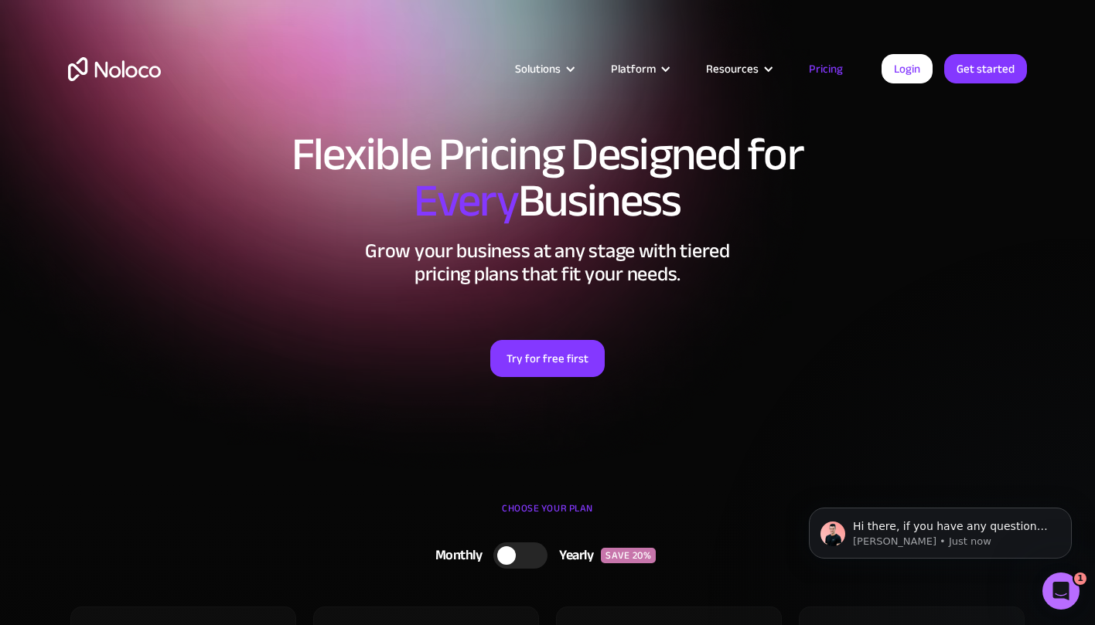
click at [118, 282] on h2 "Grow your business at any stage with tiered pricing plans that fit your needs." at bounding box center [547, 263] width 959 height 46
click at [121, 83] on div "Solutions Use Cases Business Types Project Management Keep track of customers, …" at bounding box center [548, 84] width 990 height 91
click at [126, 70] on img "home" at bounding box center [114, 69] width 93 height 24
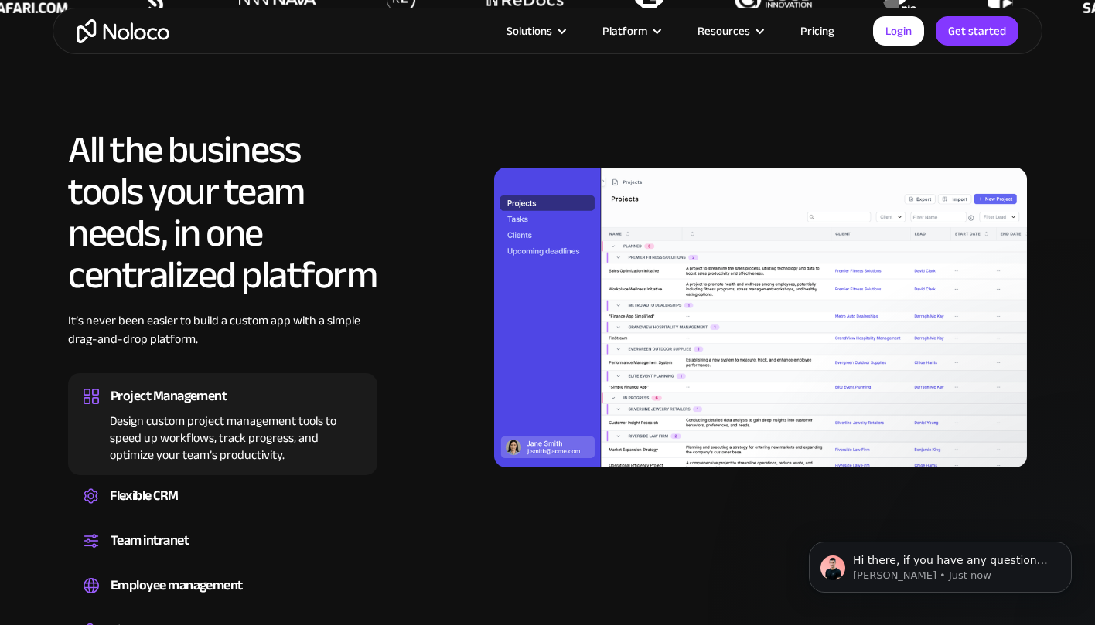
scroll to position [1304, 0]
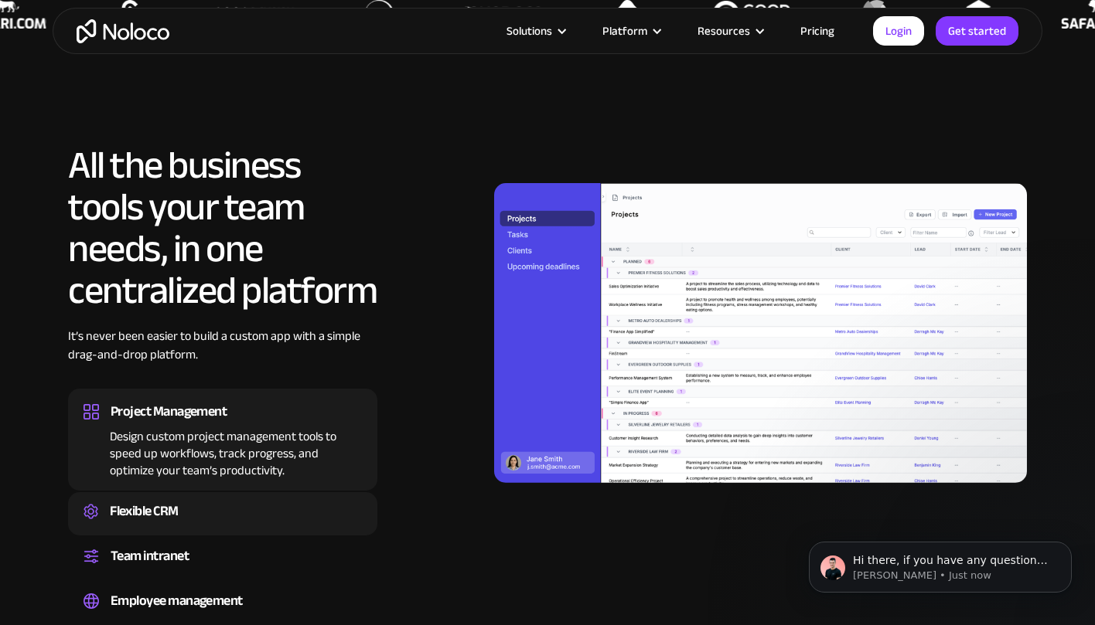
click at [223, 510] on div "Flexible CRM" at bounding box center [223, 511] width 278 height 23
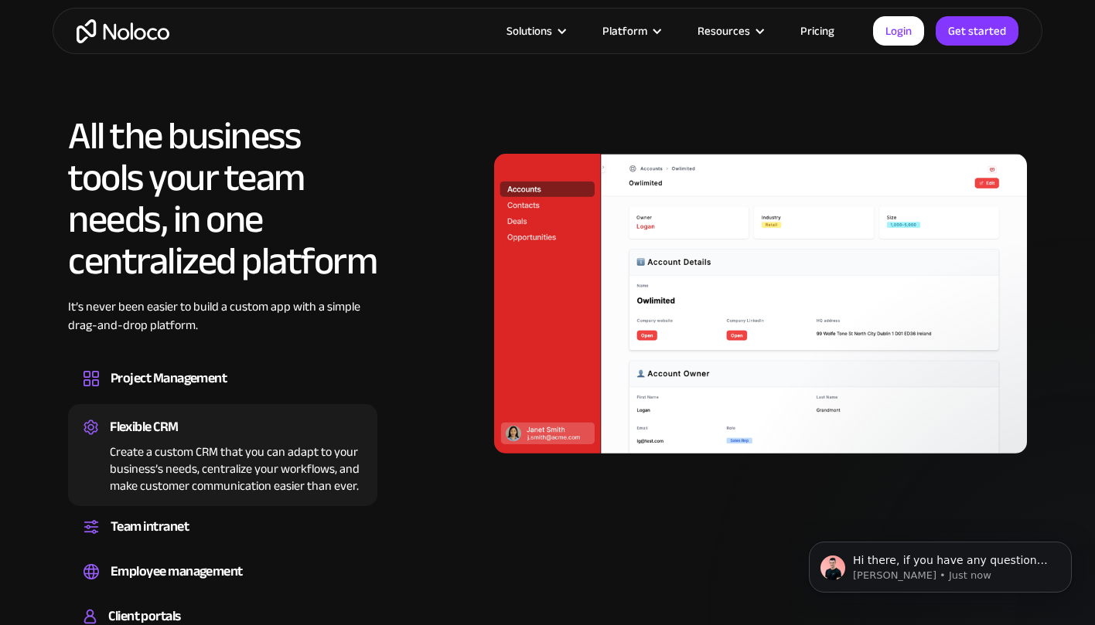
scroll to position [1369, 0]
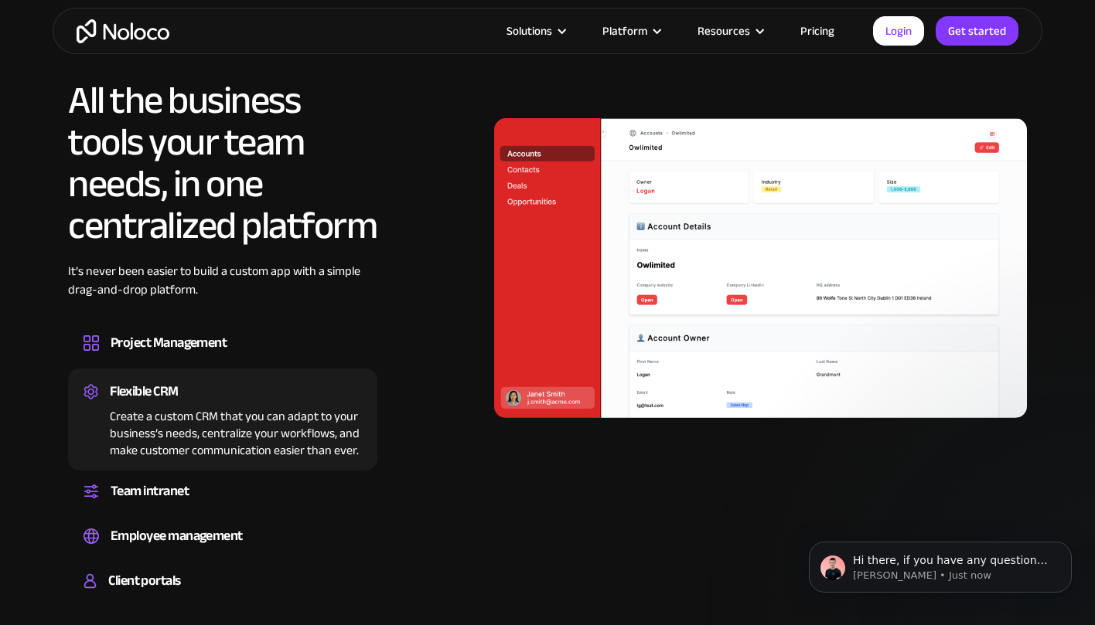
click at [218, 472] on div "All the business tools your team needs, in one centralized platform It’s never …" at bounding box center [222, 343] width 309 height 527
click at [216, 482] on div "Team intranet" at bounding box center [223, 491] width 278 height 23
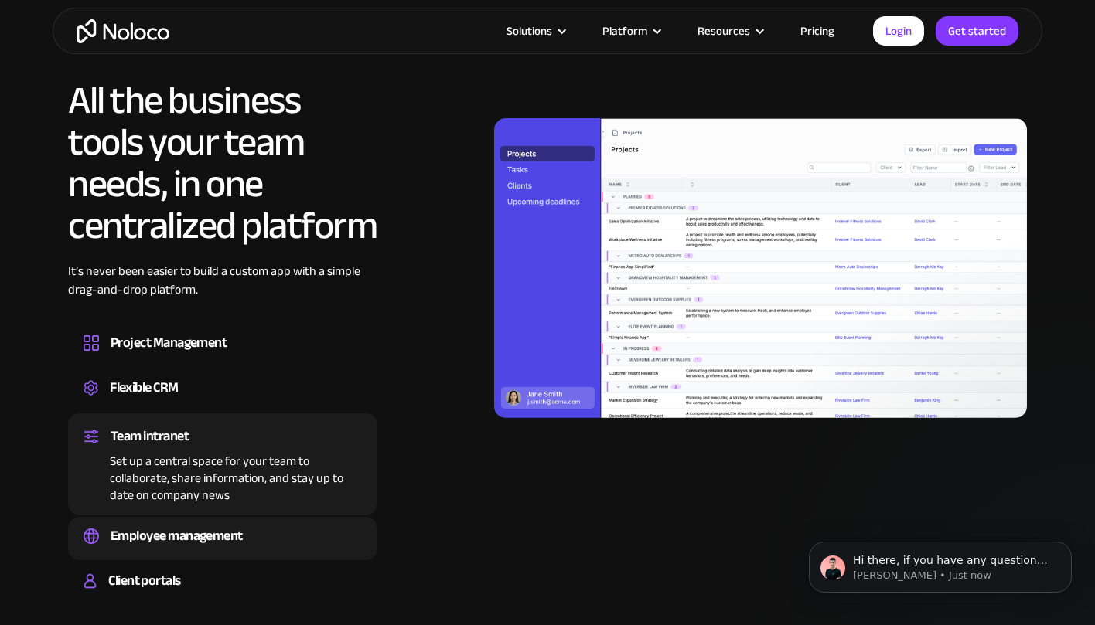
click at [230, 535] on div "Employee management" at bounding box center [177, 536] width 132 height 23
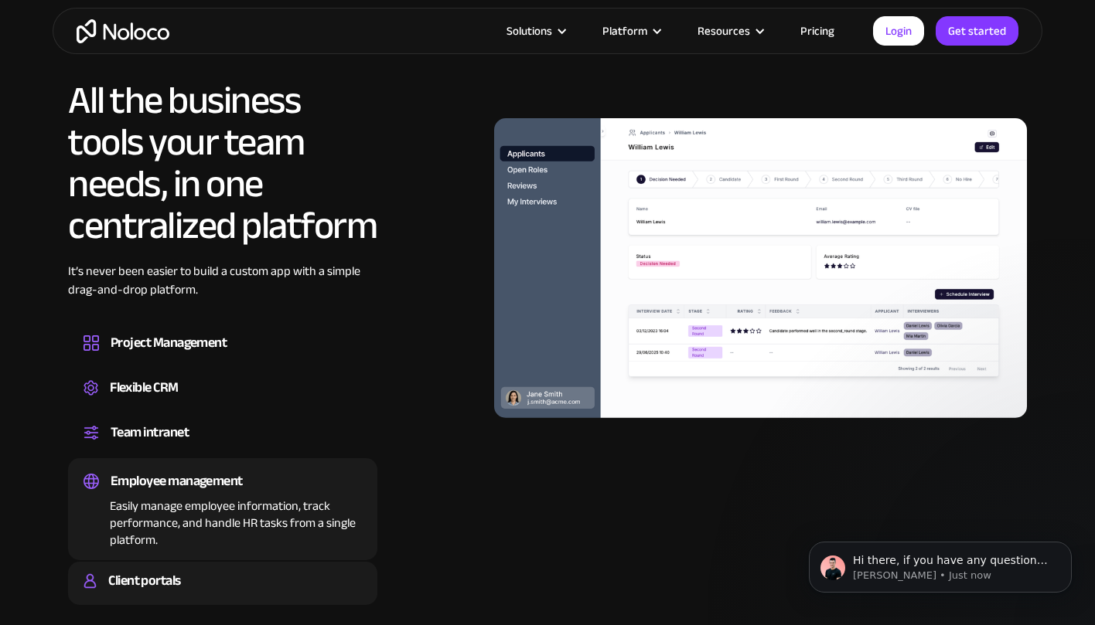
click at [220, 584] on div "Client portals" at bounding box center [223, 581] width 278 height 23
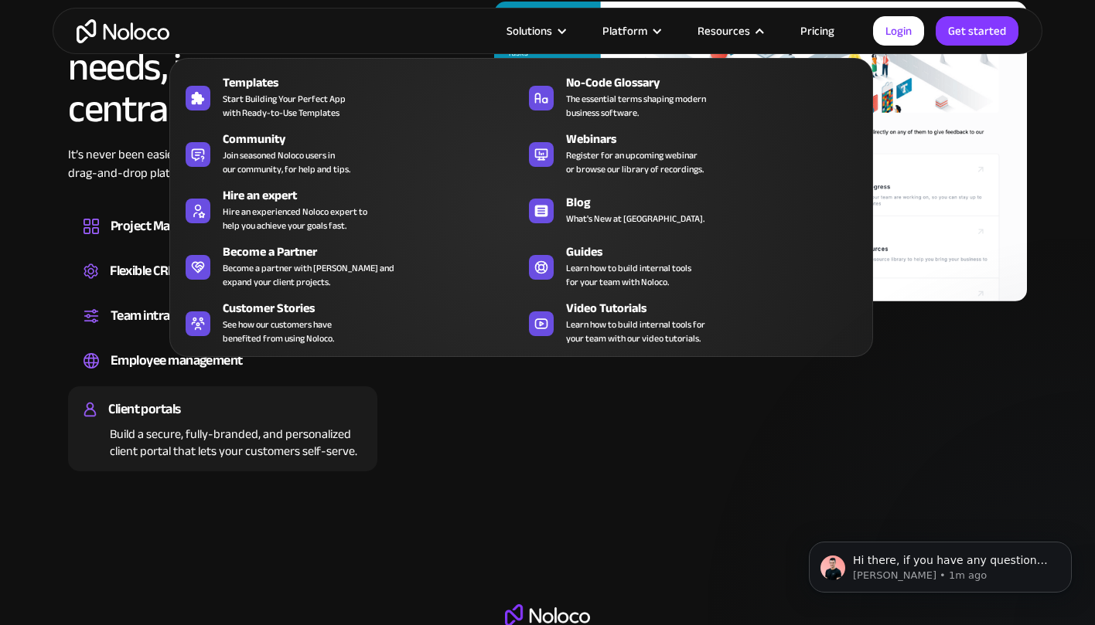
scroll to position [1464, 0]
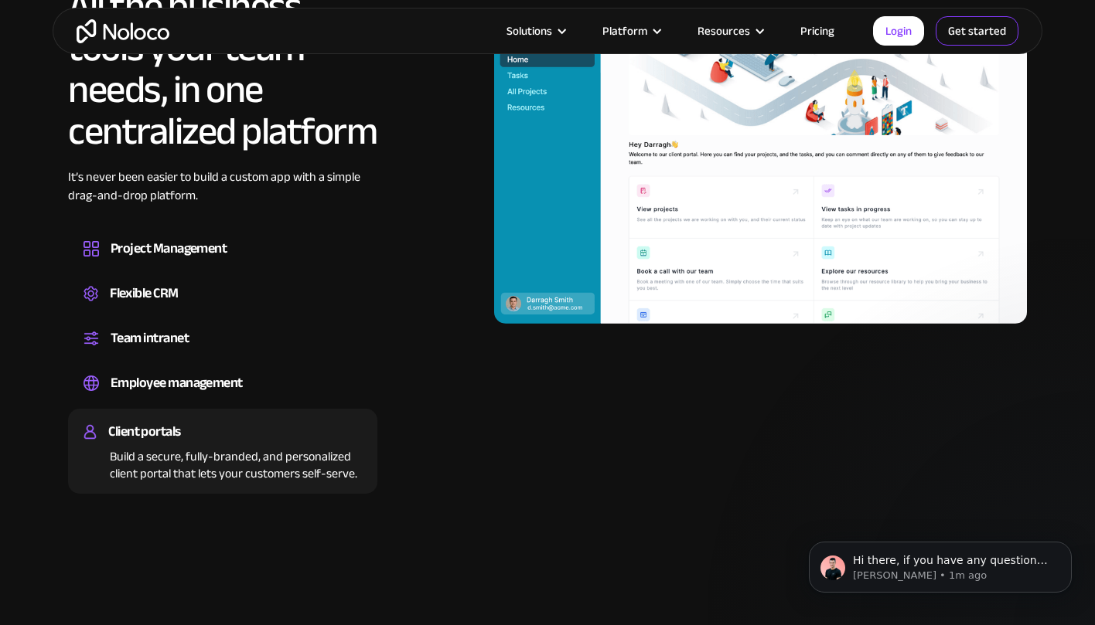
click at [952, 32] on link "Get started" at bounding box center [977, 30] width 83 height 29
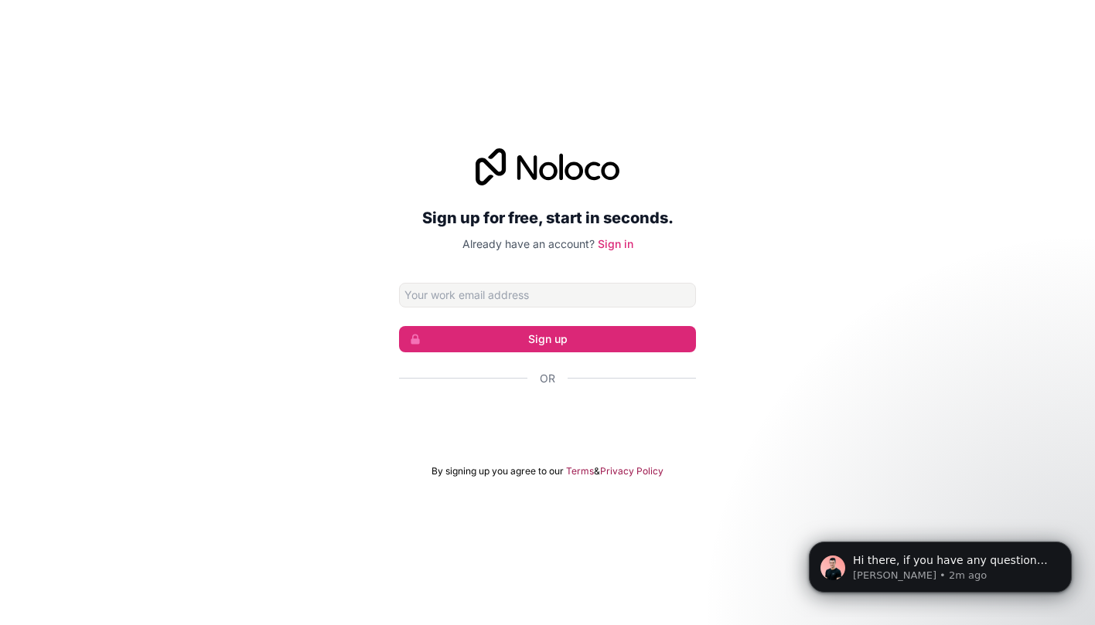
click at [554, 427] on div "Sign in with Google. Opens in new tab" at bounding box center [547, 421] width 297 height 34
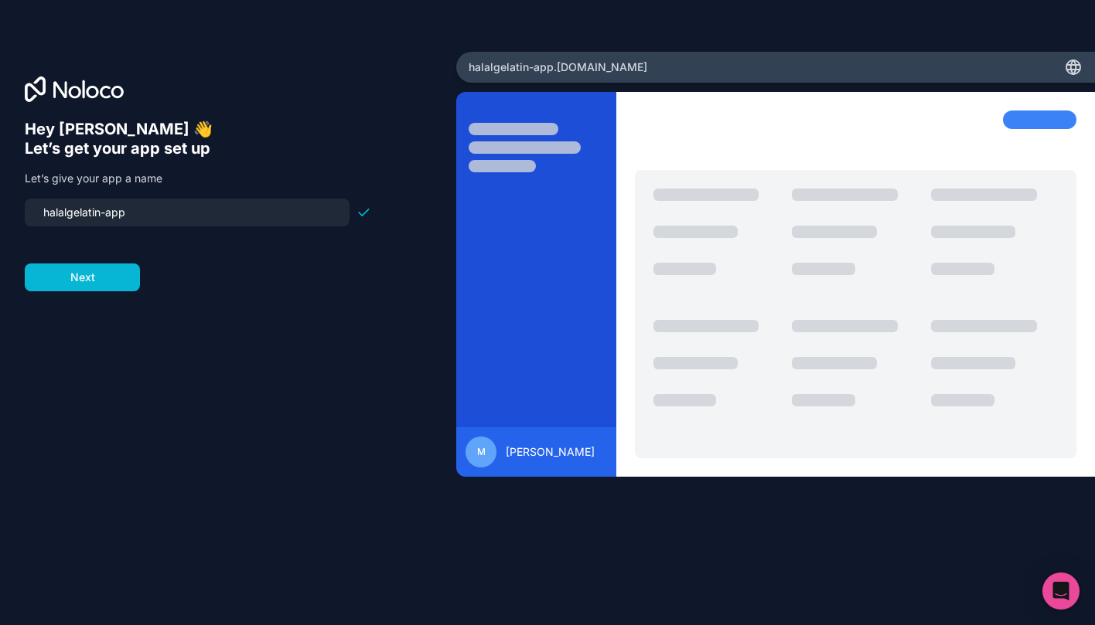
drag, startPoint x: 142, startPoint y: 216, endPoint x: 111, endPoint y: 215, distance: 30.9
click at [111, 215] on input "halalgelatin-app" at bounding box center [187, 213] width 306 height 22
type input "halalgelatin-app"
click at [108, 279] on button "Next" at bounding box center [82, 278] width 115 height 28
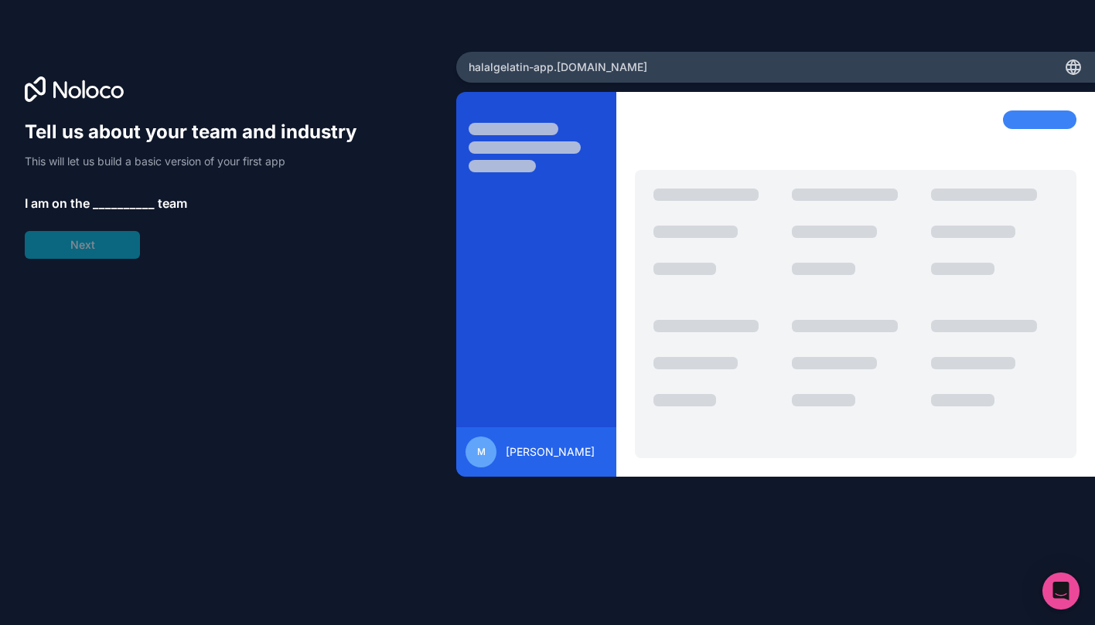
click at [108, 201] on span "__________" at bounding box center [124, 203] width 62 height 19
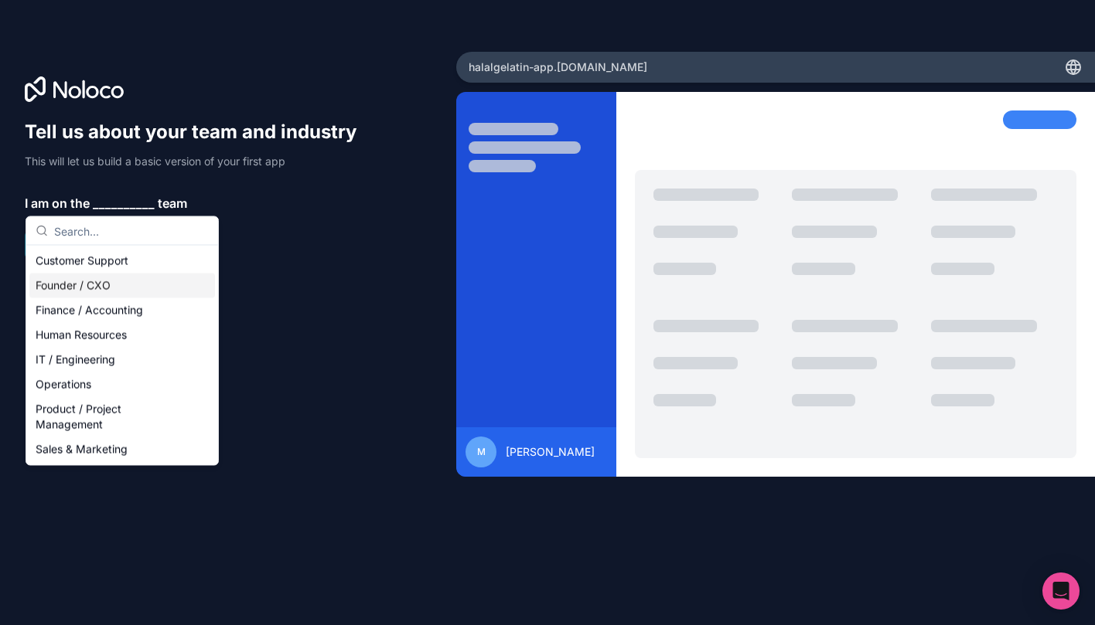
click at [92, 280] on div "Founder / CXO" at bounding box center [122, 286] width 186 height 25
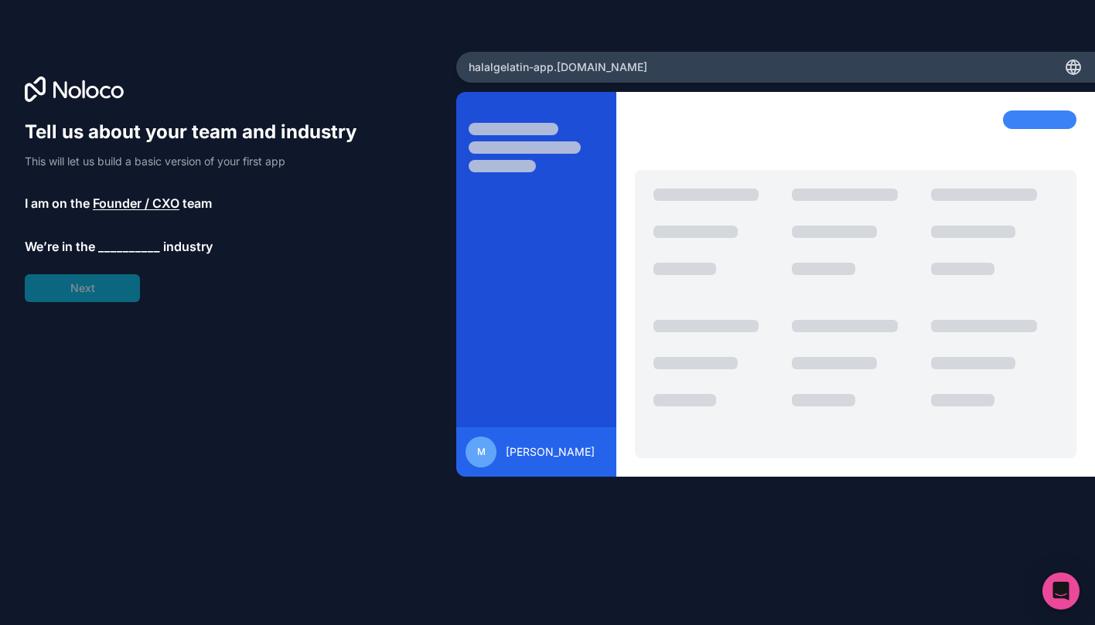
click at [111, 251] on span "__________" at bounding box center [129, 246] width 62 height 19
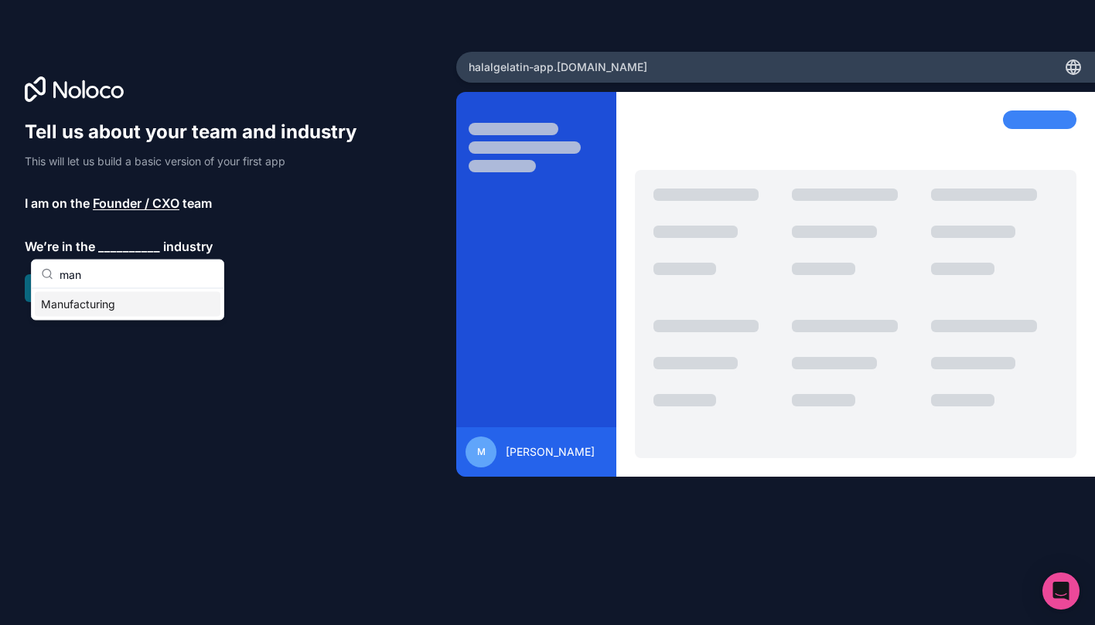
type input "man"
click at [101, 317] on div "Manufacturing" at bounding box center [128, 304] width 192 height 31
click at [101, 311] on div "Manufacturing" at bounding box center [128, 304] width 186 height 25
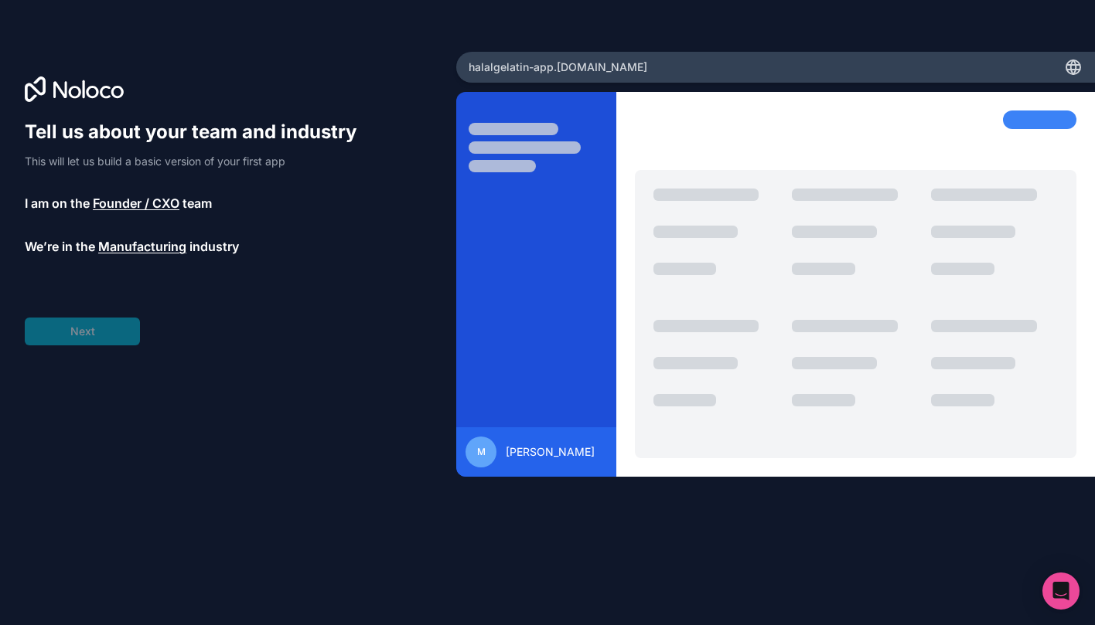
click at [118, 290] on span "__________" at bounding box center [115, 290] width 62 height 19
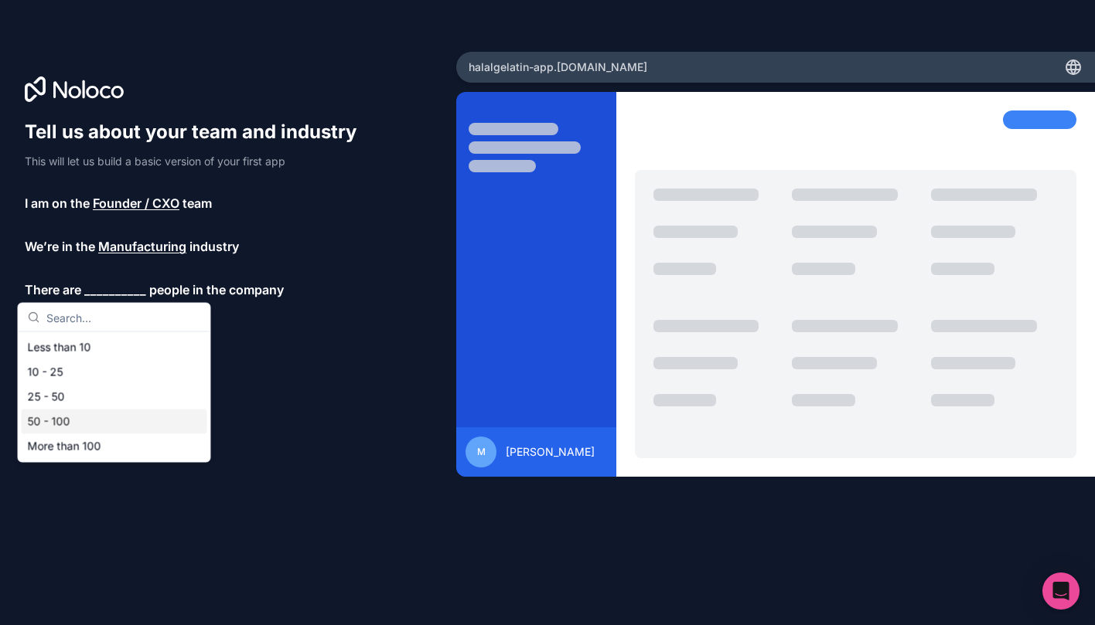
click at [77, 418] on div "50 - 100" at bounding box center [115, 422] width 186 height 25
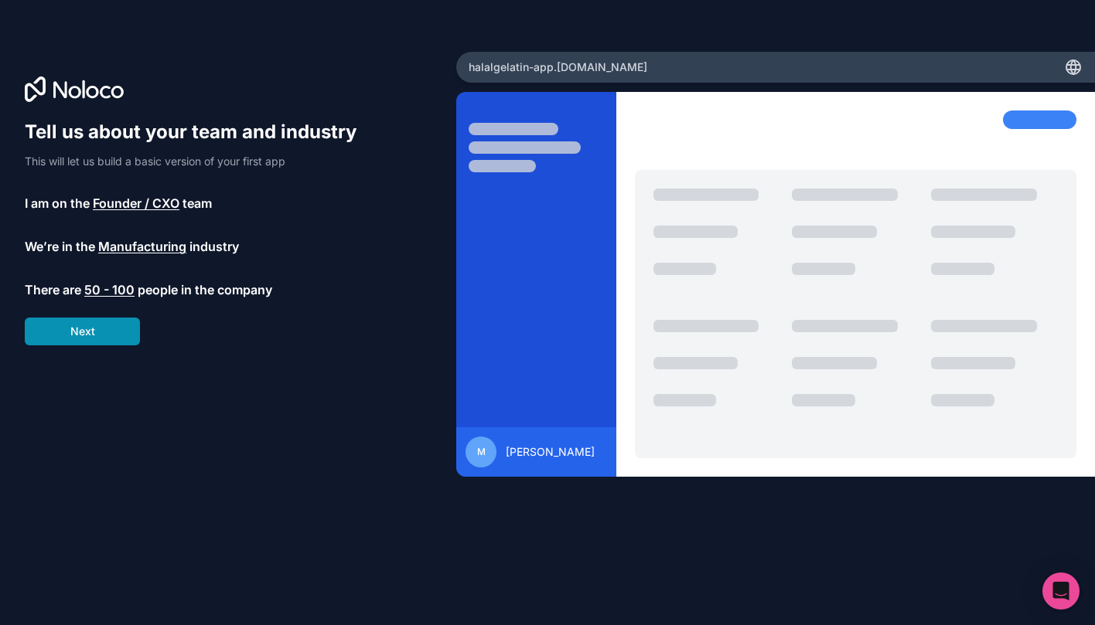
click at [97, 319] on button "Next" at bounding box center [82, 332] width 115 height 28
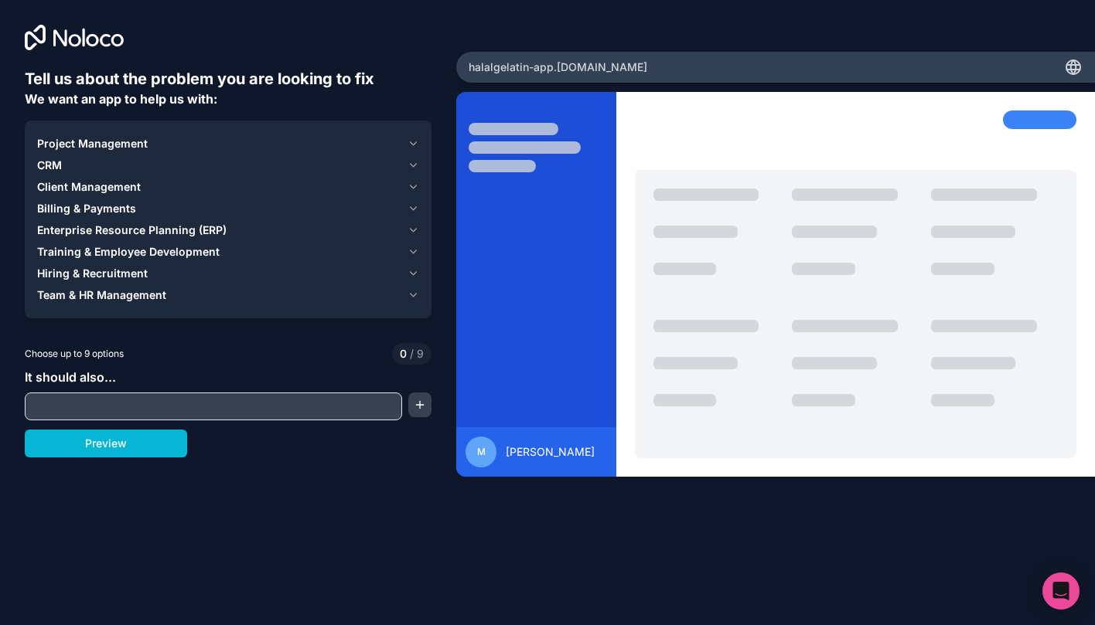
click at [84, 152] on button "Project Management" at bounding box center [228, 144] width 382 height 22
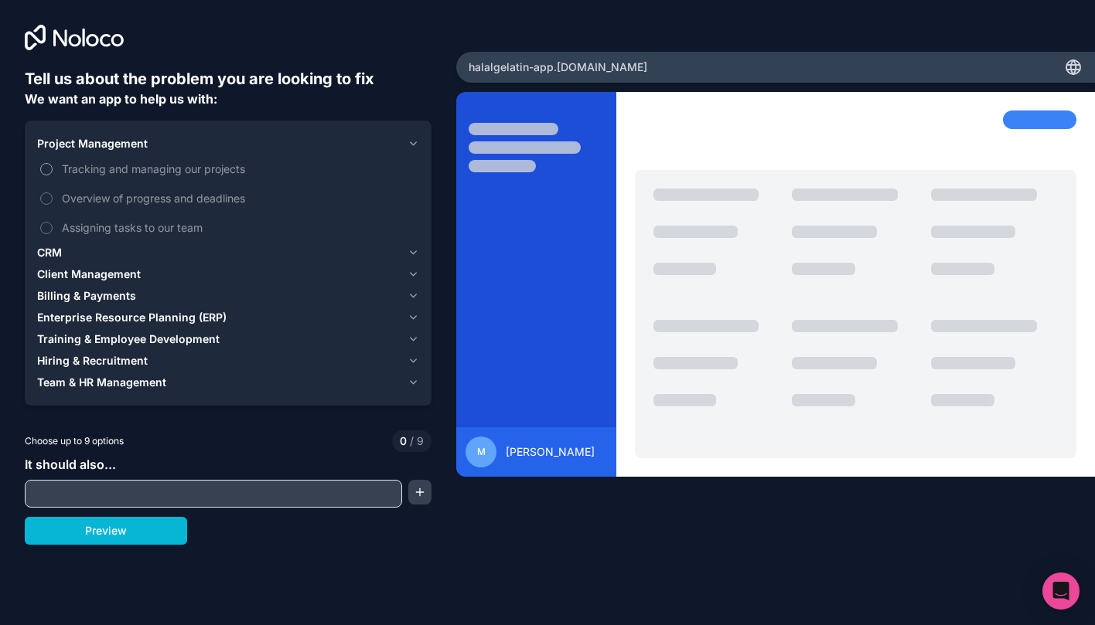
click at [47, 171] on button "Tracking and managing our projects" at bounding box center [46, 169] width 12 height 12
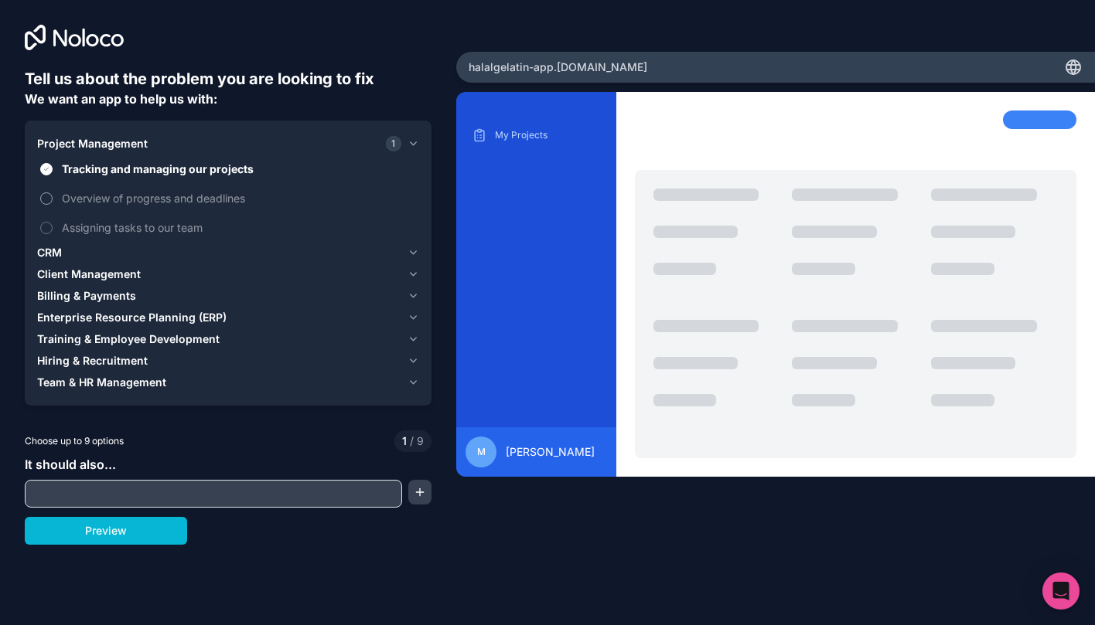
click at [46, 195] on button "Overview of progress and deadlines" at bounding box center [46, 199] width 12 height 12
click at [121, 144] on span "Project Management" at bounding box center [92, 143] width 111 height 15
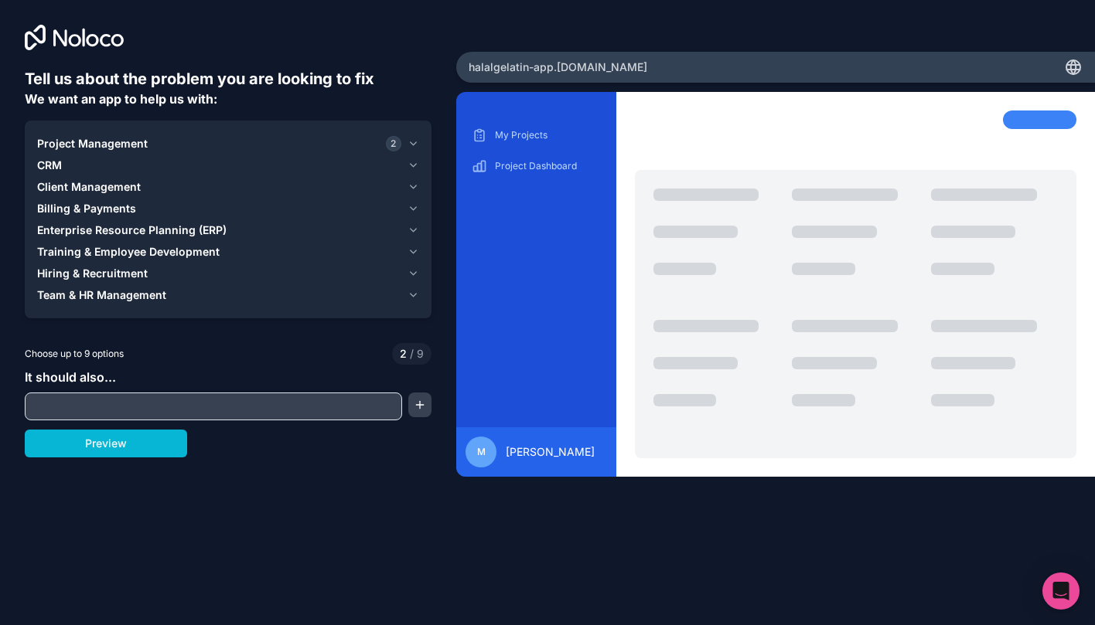
click at [71, 165] on div "CRM" at bounding box center [219, 165] width 364 height 15
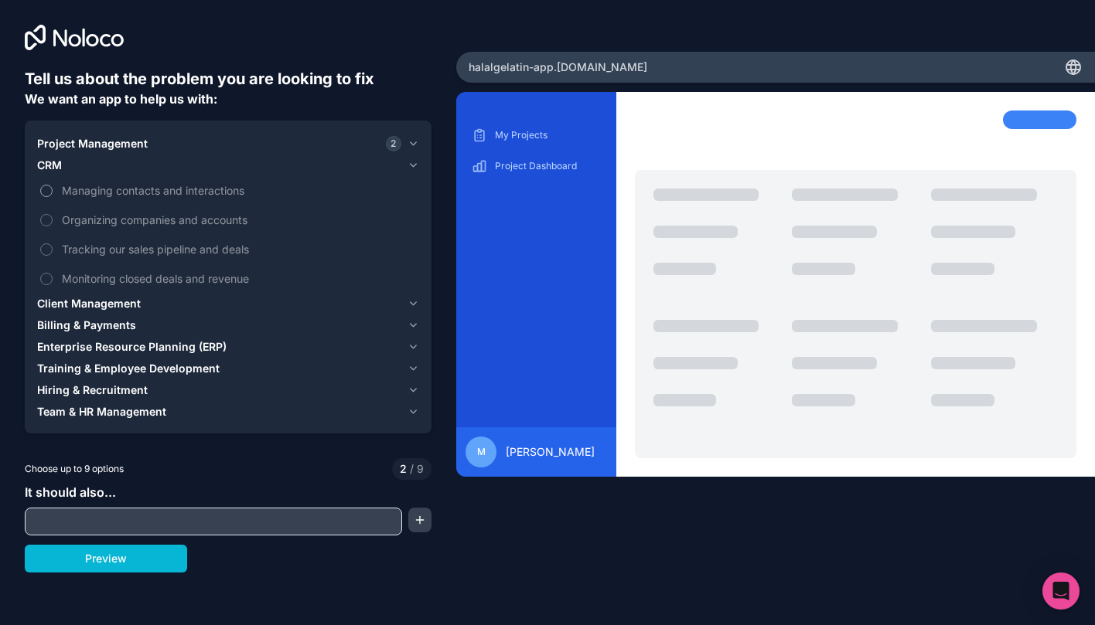
click at [111, 194] on span "Managing contacts and interactions" at bounding box center [239, 190] width 354 height 16
click at [53, 194] on button "Managing contacts and interactions" at bounding box center [46, 191] width 12 height 12
click at [189, 223] on span "Organizing companies and accounts" at bounding box center [239, 220] width 354 height 16
click at [53, 223] on button "Organizing companies and accounts" at bounding box center [46, 220] width 12 height 12
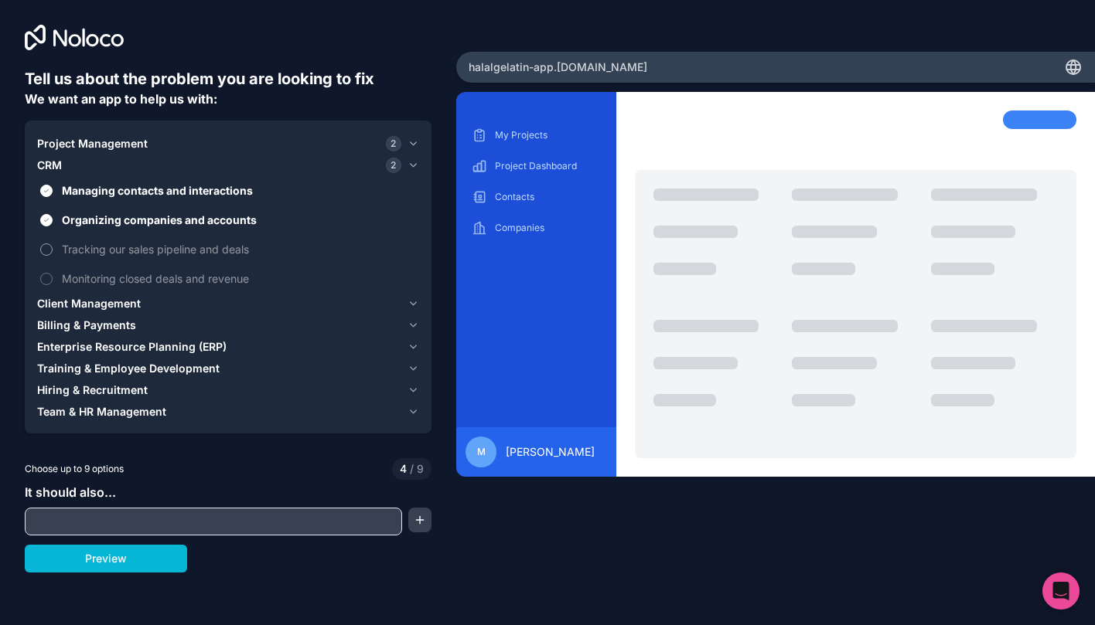
click at [179, 251] on span "Tracking our sales pipeline and deals" at bounding box center [239, 249] width 354 height 16
click at [53, 251] on button "Tracking our sales pipeline and deals" at bounding box center [46, 250] width 12 height 12
click at [73, 167] on div "CRM 3" at bounding box center [219, 165] width 364 height 15
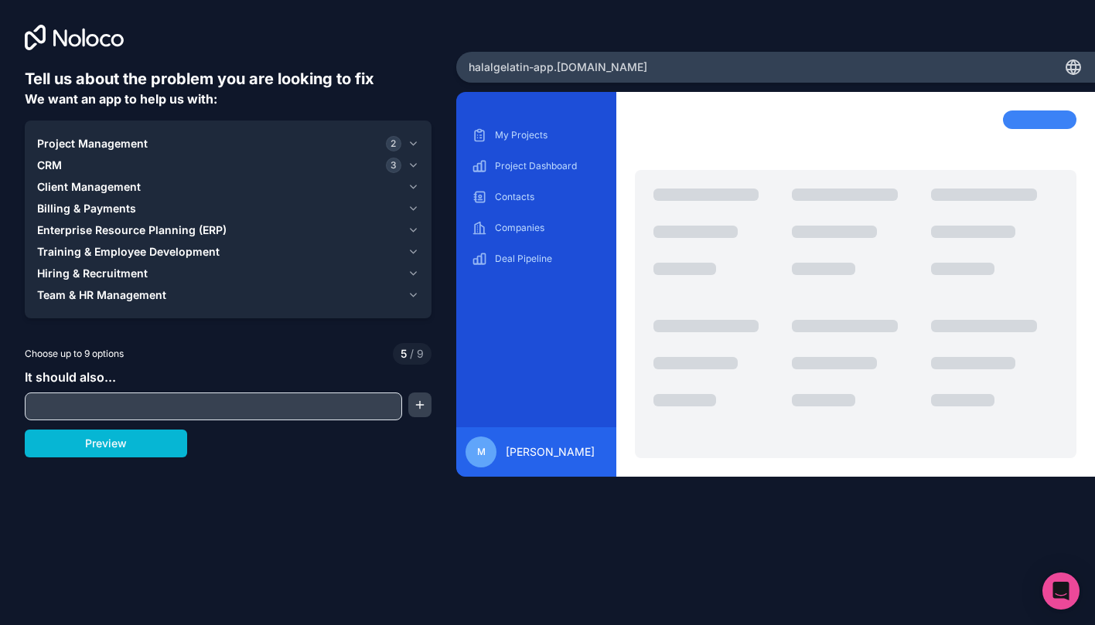
click at [80, 172] on div "CRM 3" at bounding box center [219, 165] width 364 height 15
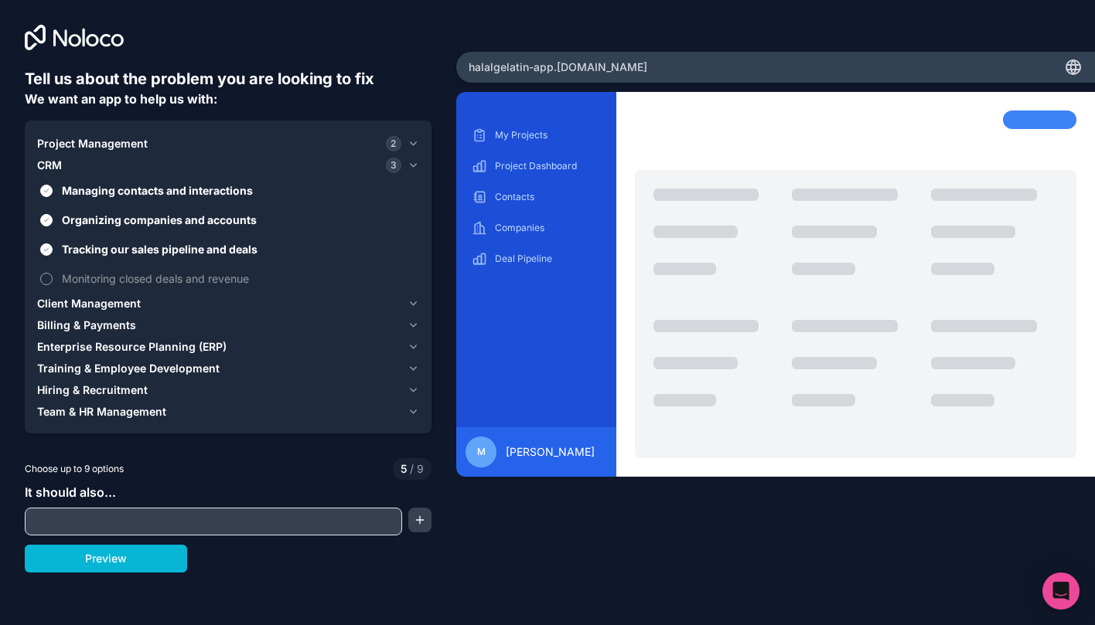
click at [81, 277] on span "Monitoring closed deals and revenue" at bounding box center [239, 279] width 354 height 16
click at [53, 277] on button "Monitoring closed deals and revenue" at bounding box center [46, 279] width 12 height 12
click at [77, 159] on div "CRM 4" at bounding box center [219, 165] width 364 height 15
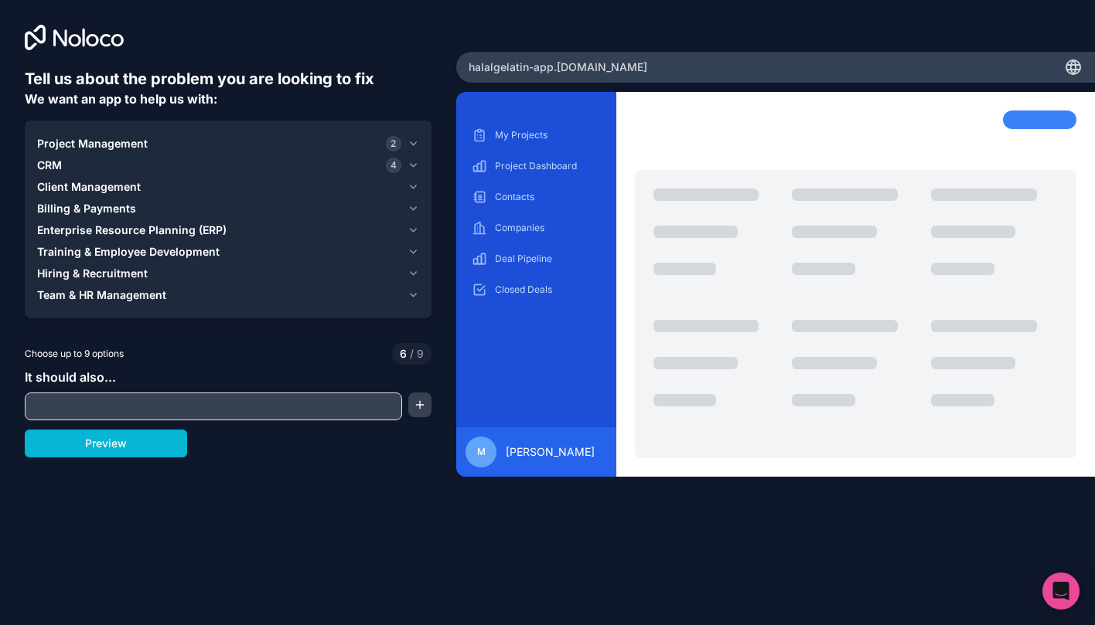
click at [82, 186] on span "Client Management" at bounding box center [89, 186] width 104 height 15
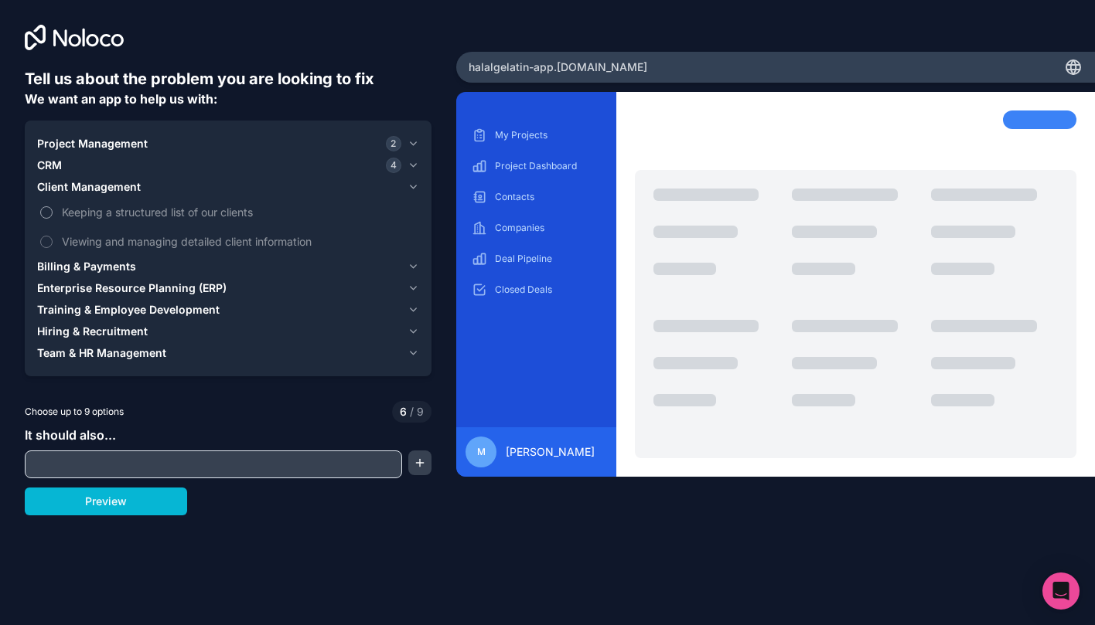
click at [113, 212] on span "Keeping a structured list of our clients" at bounding box center [239, 212] width 354 height 16
click at [53, 212] on button "Keeping a structured list of our clients" at bounding box center [46, 212] width 12 height 12
click at [113, 242] on span "Viewing and managing detailed client information" at bounding box center [239, 241] width 354 height 16
click at [53, 242] on button "Viewing and managing detailed client information" at bounding box center [46, 242] width 12 height 12
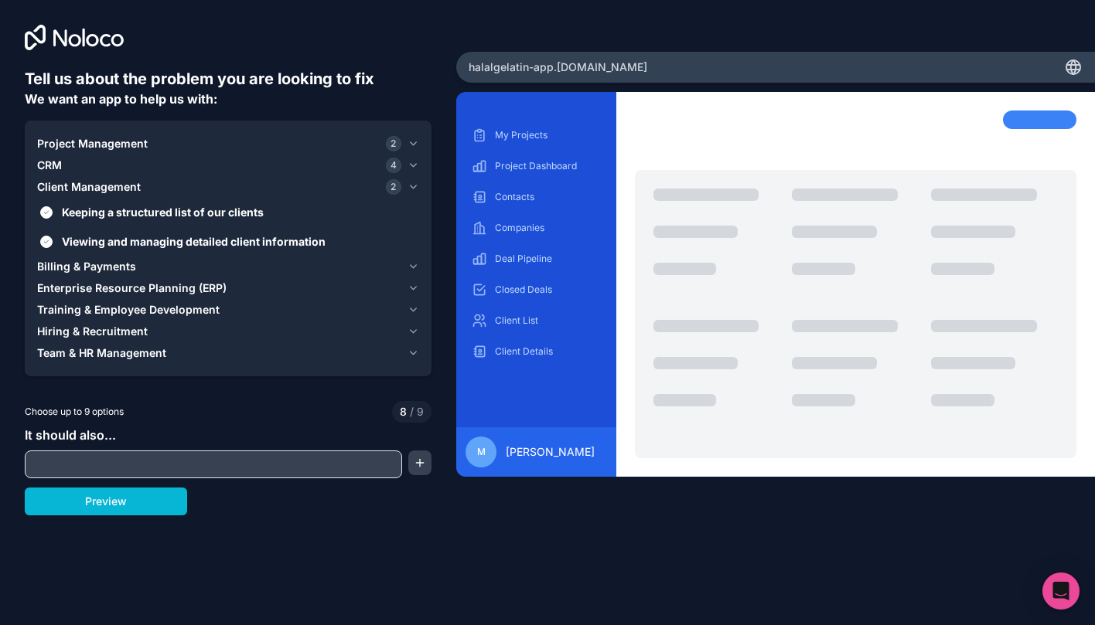
click at [96, 189] on span "Client Management" at bounding box center [89, 186] width 104 height 15
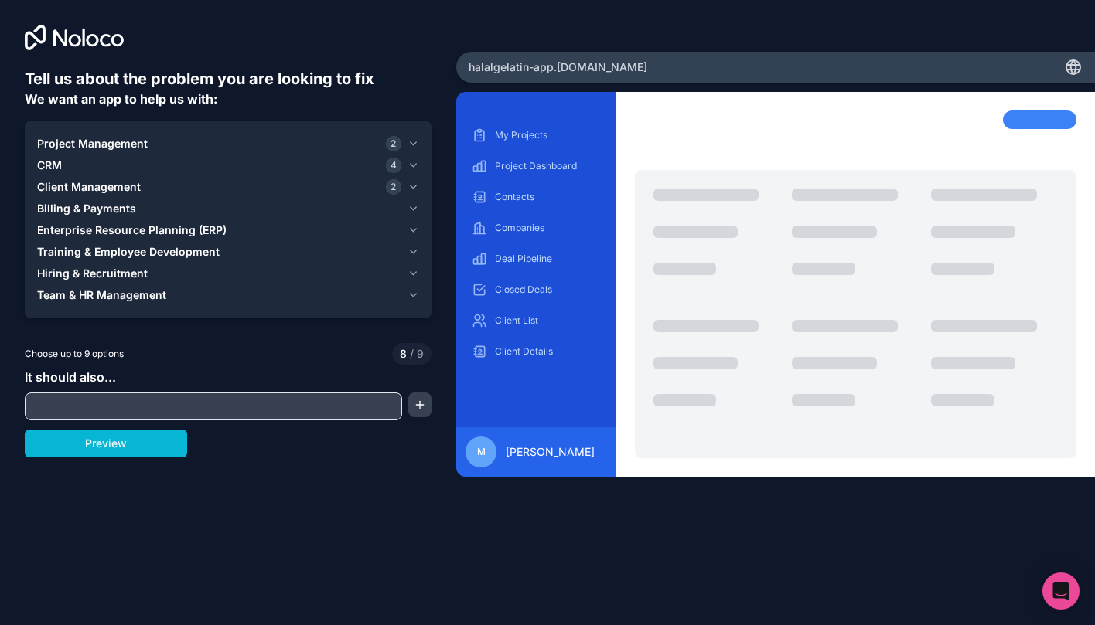
click at [101, 209] on span "Billing & Payments" at bounding box center [86, 208] width 99 height 15
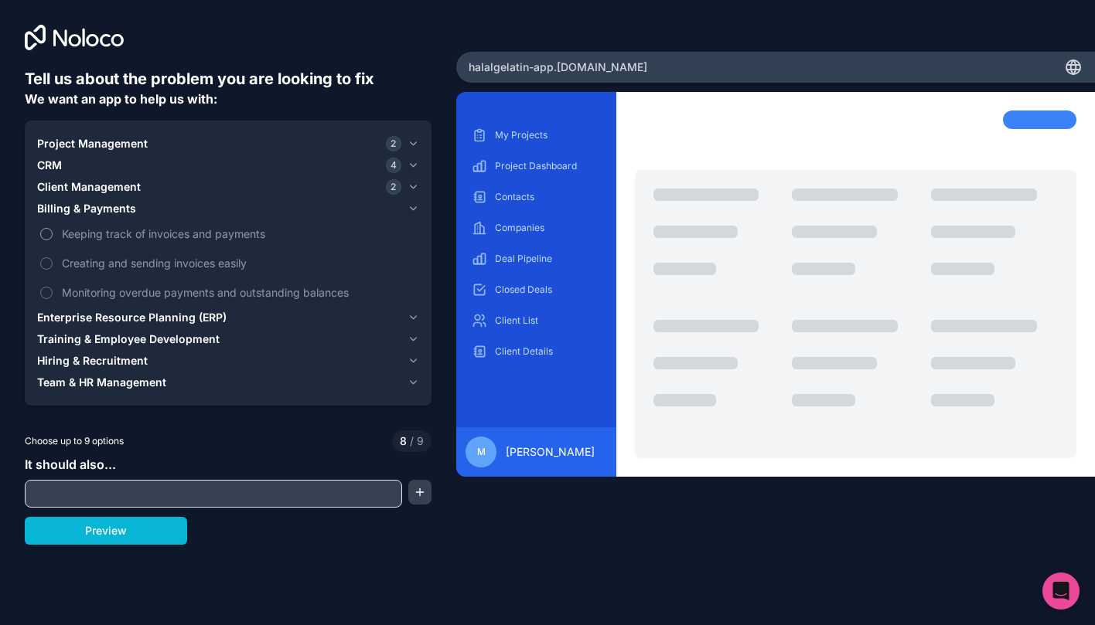
click at [107, 232] on span "Keeping track of invoices and payments" at bounding box center [239, 234] width 354 height 16
click at [53, 232] on button "Keeping track of invoices and payments" at bounding box center [46, 234] width 12 height 12
click at [114, 315] on span "Enterprise Resource Planning (ERP)" at bounding box center [131, 317] width 189 height 15
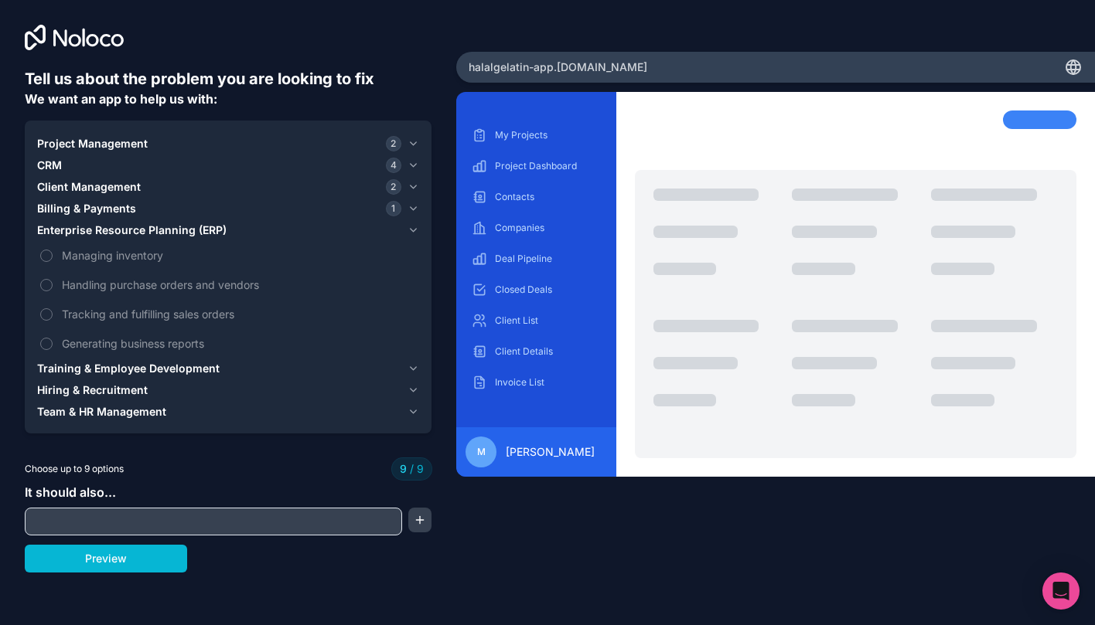
click at [126, 369] on span "Training & Employee Development" at bounding box center [128, 368] width 182 height 15
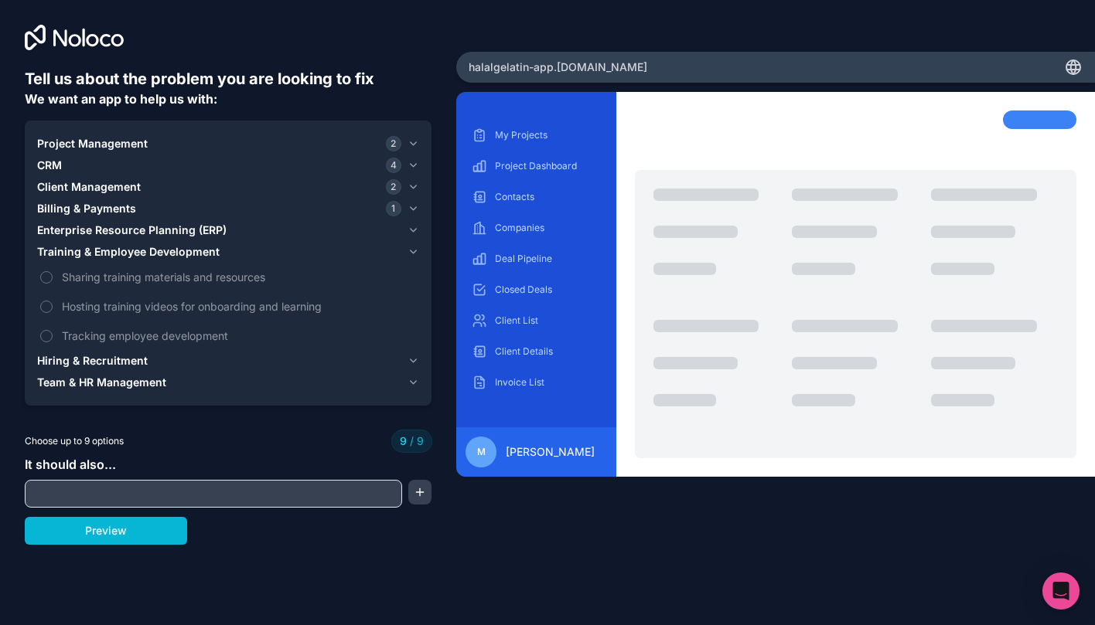
click at [115, 380] on span "Team & HR Management" at bounding box center [101, 382] width 129 height 15
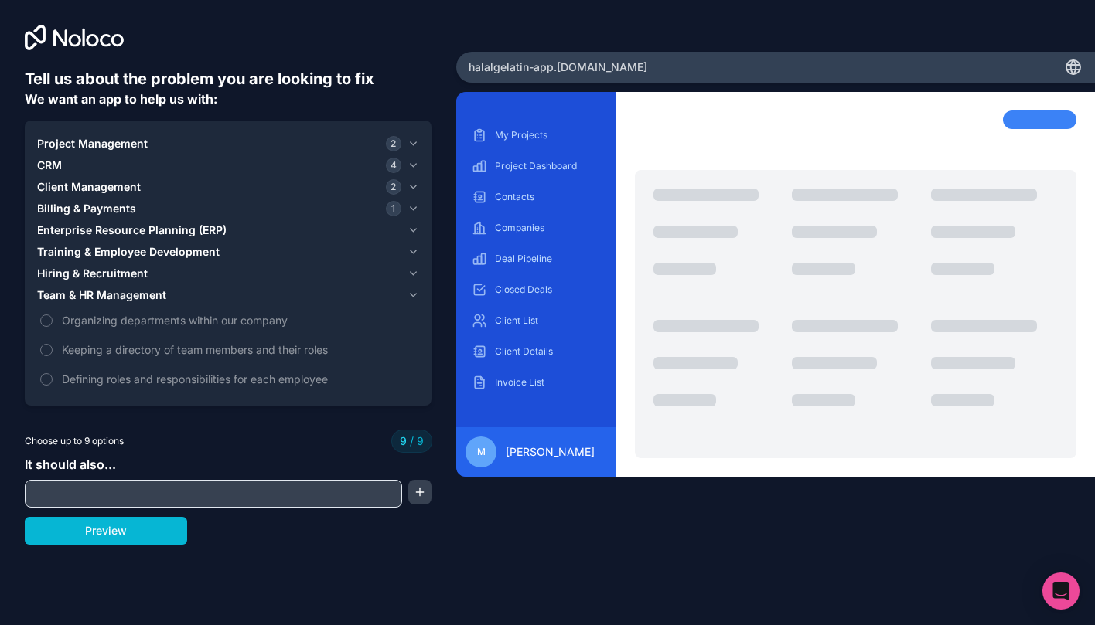
click at [98, 253] on span "Training & Employee Development" at bounding box center [128, 251] width 182 height 15
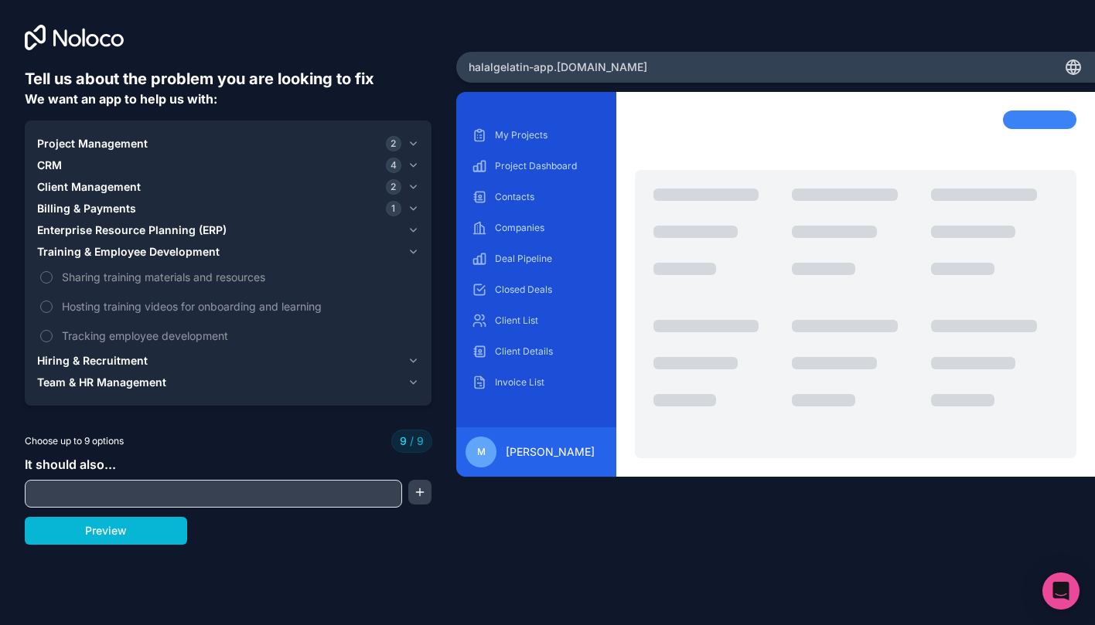
click at [105, 231] on span "Enterprise Resource Planning (ERP)" at bounding box center [131, 230] width 189 height 15
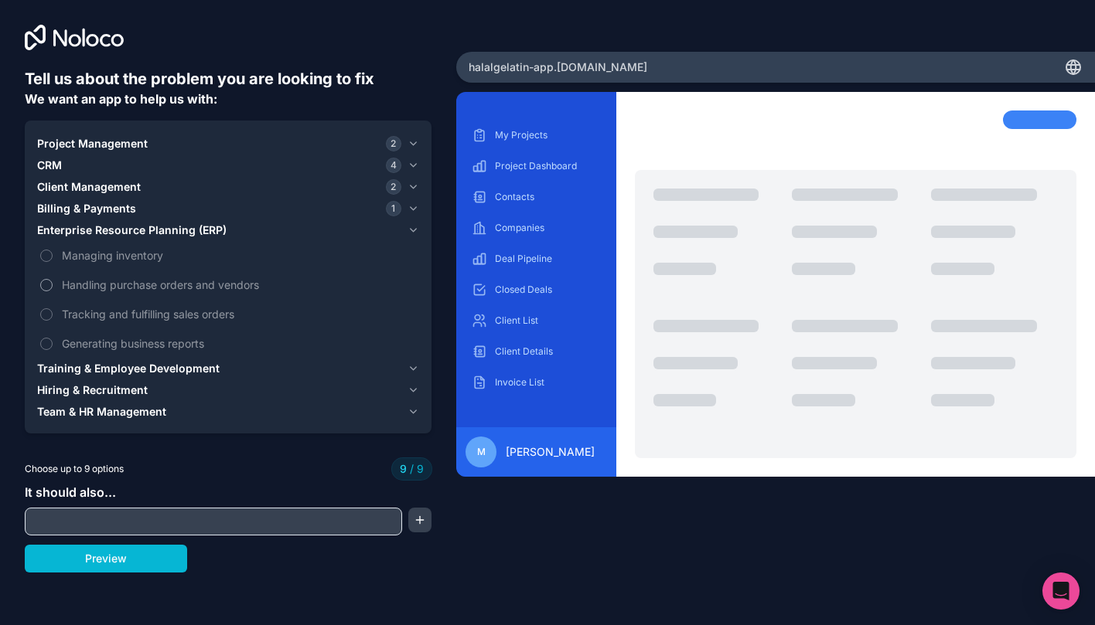
click at [114, 284] on span "Handling purchase orders and vendors" at bounding box center [239, 285] width 354 height 16
click at [73, 171] on div "CRM 4" at bounding box center [219, 165] width 364 height 15
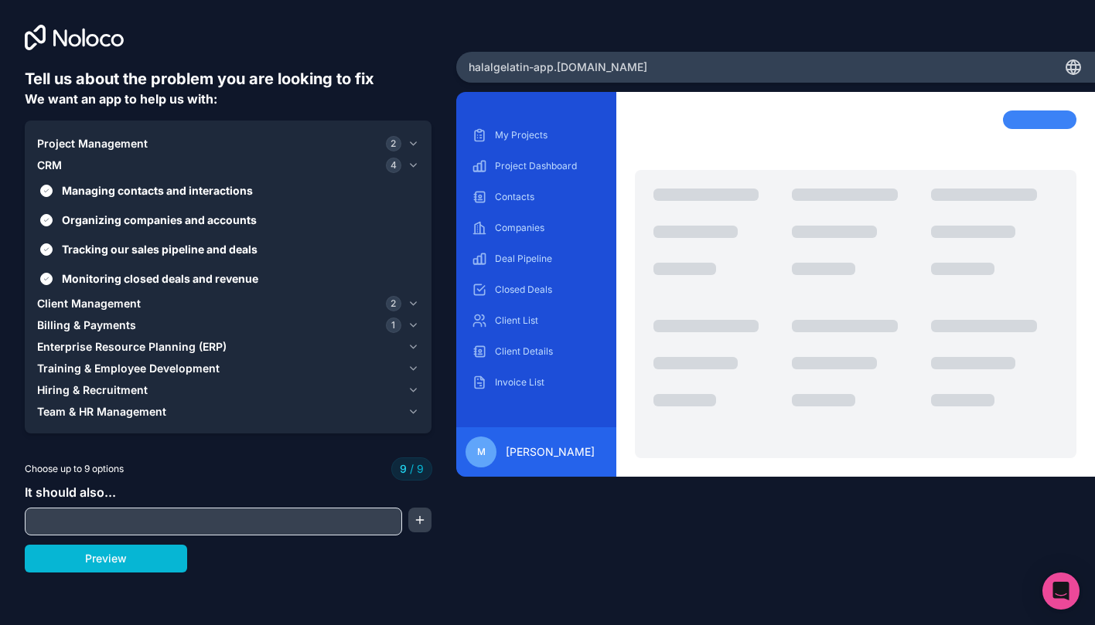
click at [87, 302] on span "Client Management" at bounding box center [89, 303] width 104 height 15
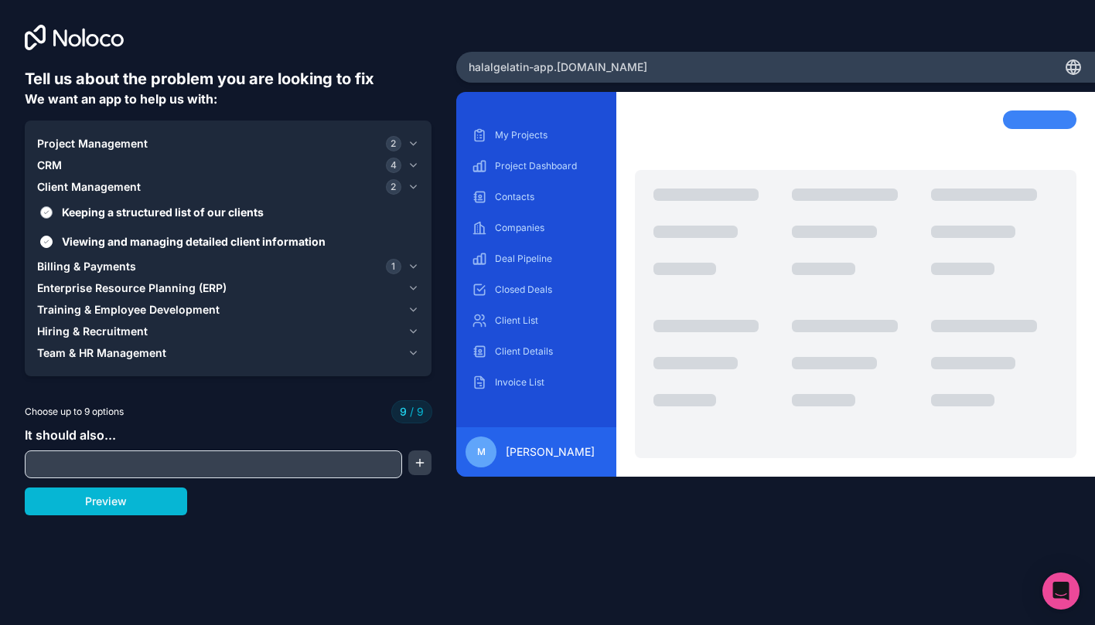
click at [104, 213] on span "Keeping a structured list of our clients" at bounding box center [239, 212] width 354 height 16
click at [53, 213] on button "Keeping a structured list of our clients" at bounding box center [46, 212] width 12 height 12
click at [104, 213] on span "Keeping a structured list of our clients" at bounding box center [239, 212] width 354 height 16
click at [53, 213] on button "Keeping a structured list of our clients" at bounding box center [46, 212] width 12 height 12
click at [104, 213] on span "Keeping a structured list of our clients" at bounding box center [239, 212] width 354 height 16
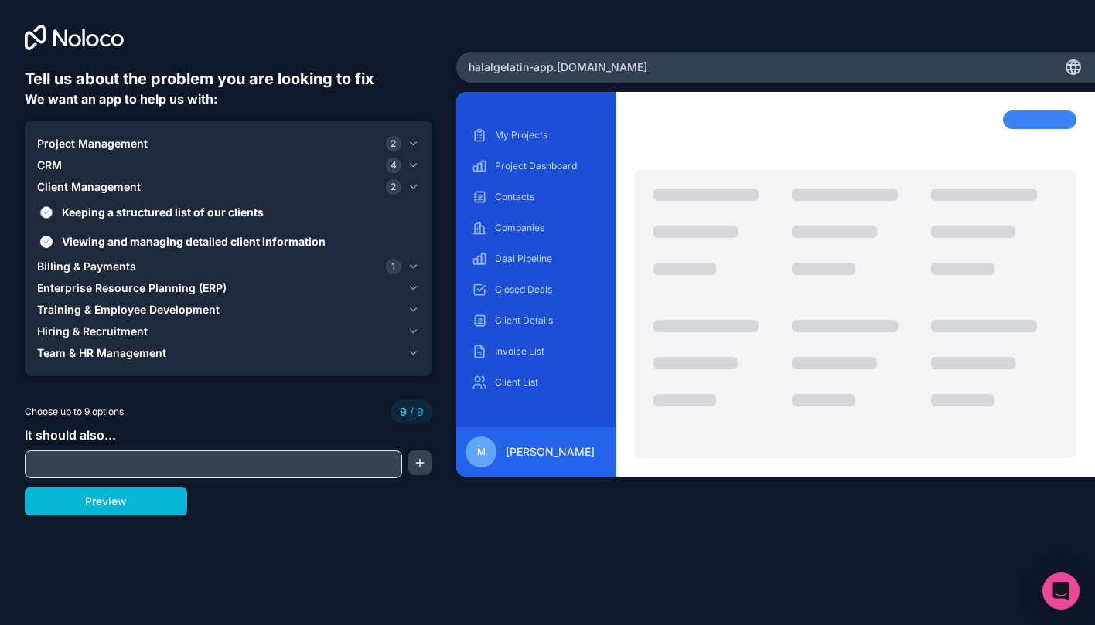
click at [53, 213] on button "Keeping a structured list of our clients" at bounding box center [46, 212] width 12 height 12
click at [90, 182] on span "Client Management" at bounding box center [89, 186] width 104 height 15
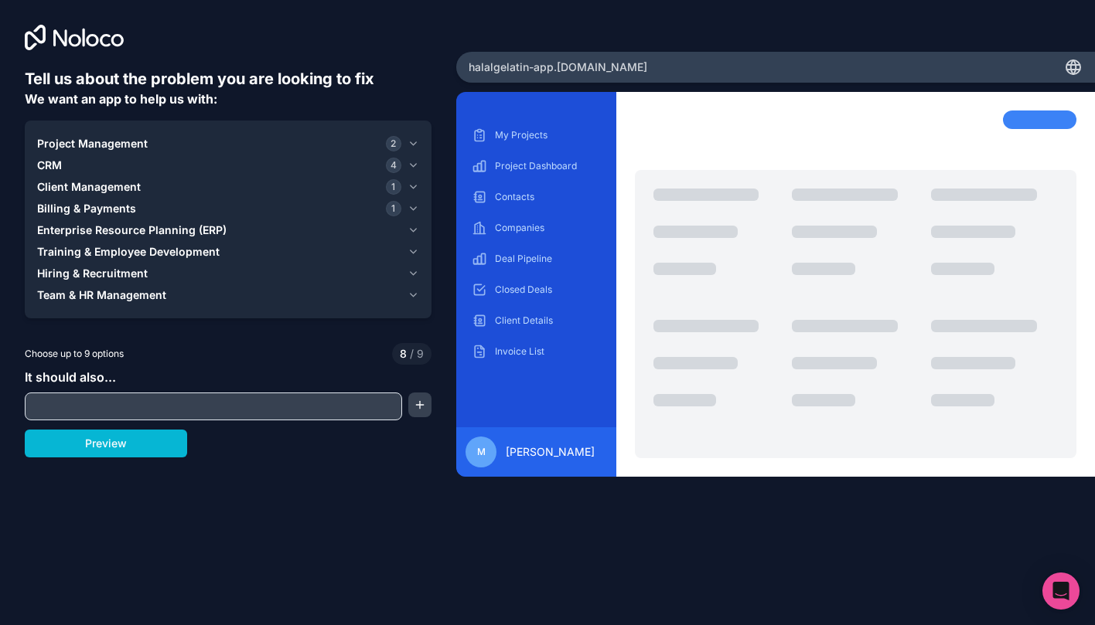
click at [90, 231] on span "Enterprise Resource Planning (ERP)" at bounding box center [131, 230] width 189 height 15
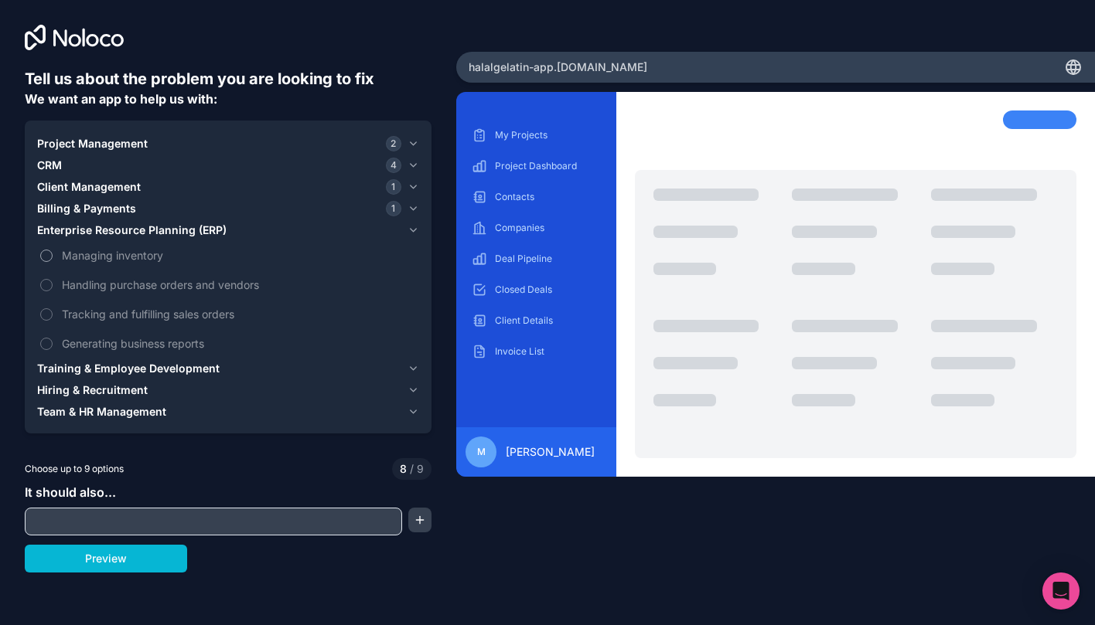
click at [94, 259] on span "Managing inventory" at bounding box center [239, 255] width 354 height 16
click at [53, 259] on button "Managing inventory" at bounding box center [46, 256] width 12 height 12
click at [152, 524] on input "text" at bounding box center [214, 522] width 370 height 22
click at [433, 518] on div "Tell us about the problem you are looking to fix We want an app to help us with…" at bounding box center [228, 260] width 456 height 521
click at [431, 518] on div "Tell us about the problem you are looking to fix We want an app to help us with…" at bounding box center [228, 260] width 456 height 521
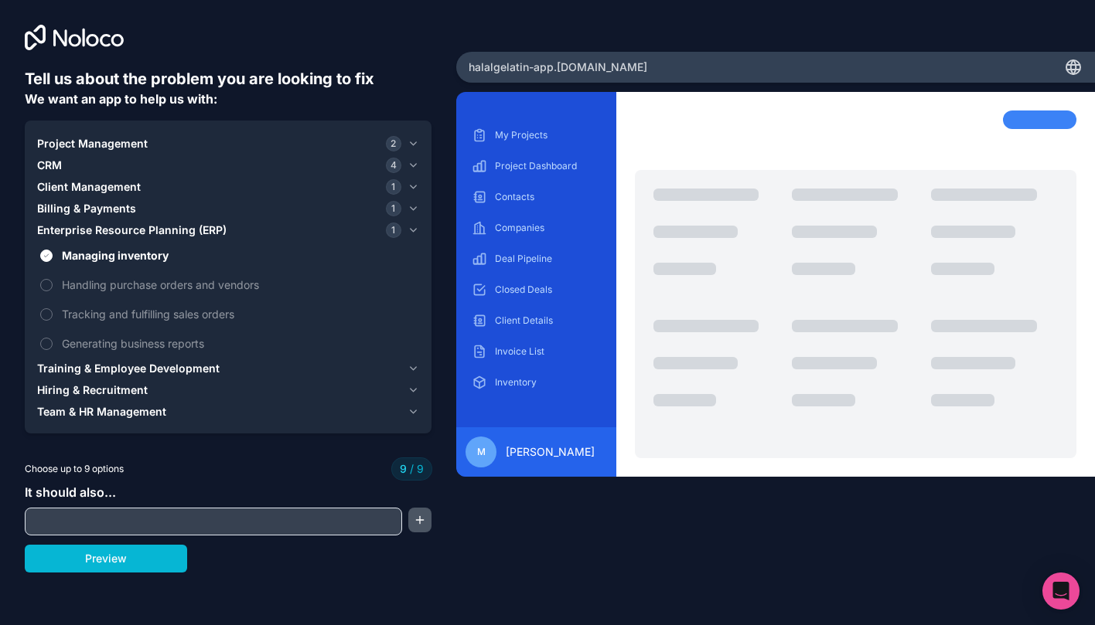
click at [428, 518] on button "button" at bounding box center [419, 520] width 23 height 25
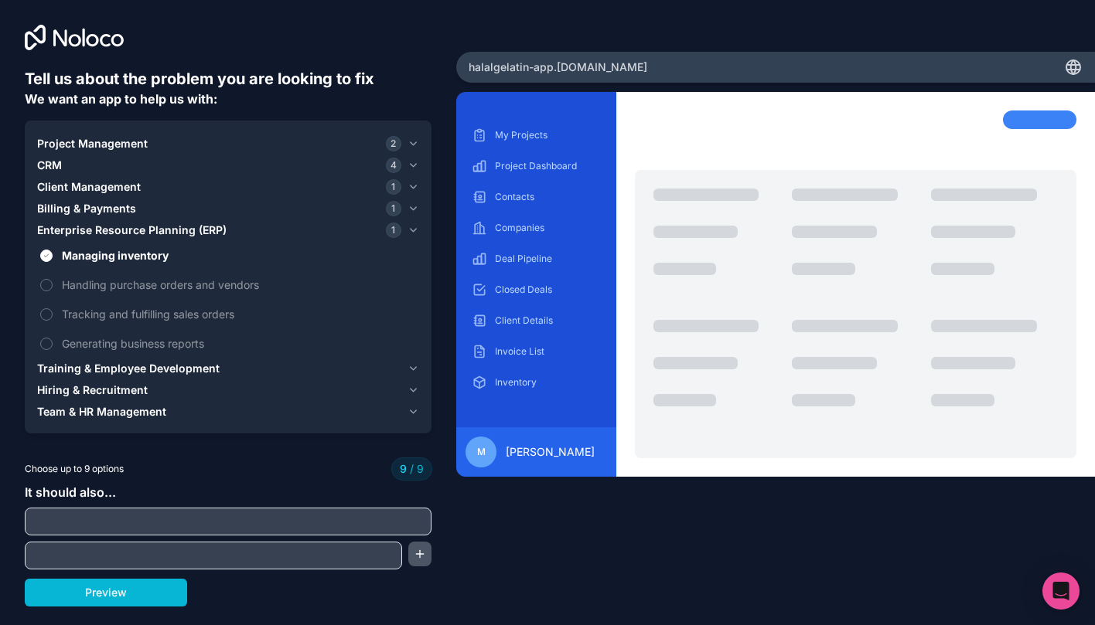
click at [421, 556] on button "button" at bounding box center [419, 554] width 23 height 25
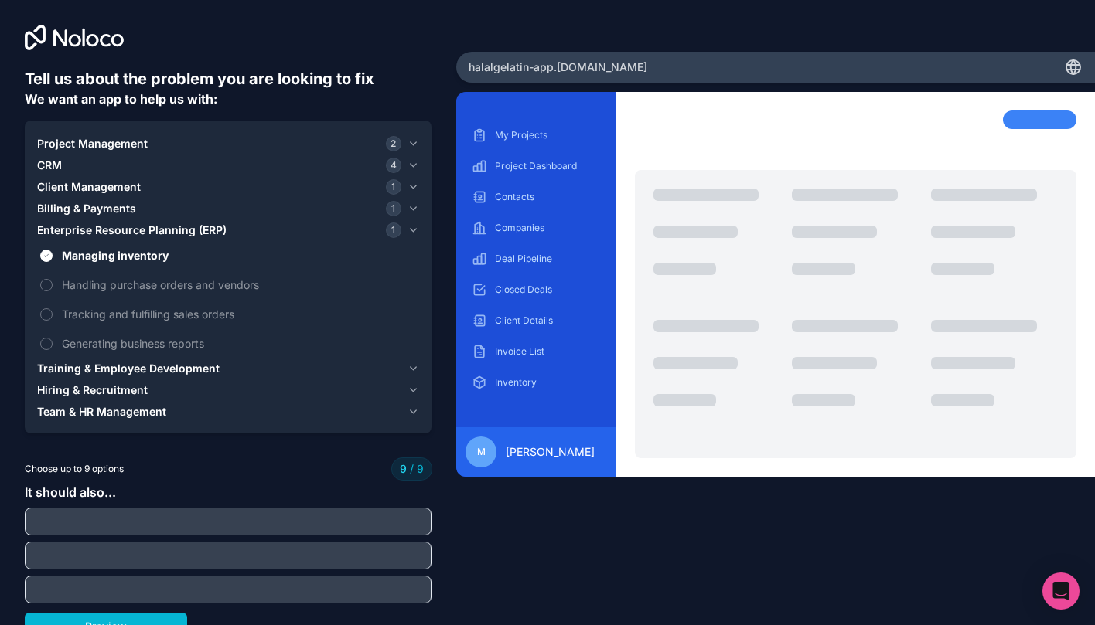
click at [278, 527] on input "text" at bounding box center [228, 522] width 399 height 22
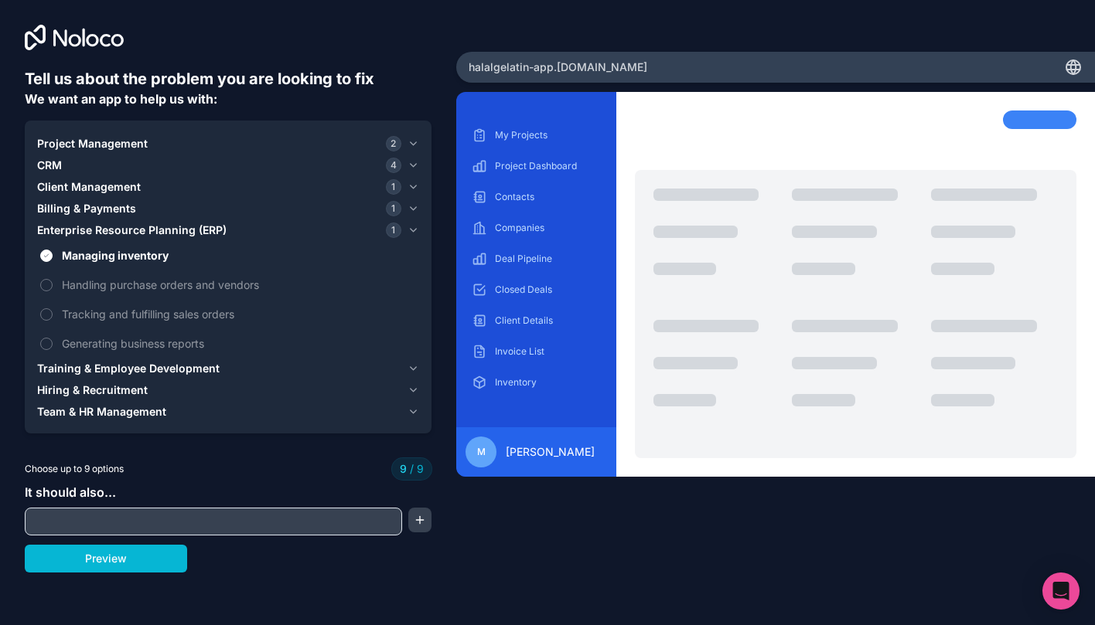
type input "m"
click at [169, 546] on button "Preview" at bounding box center [106, 559] width 162 height 28
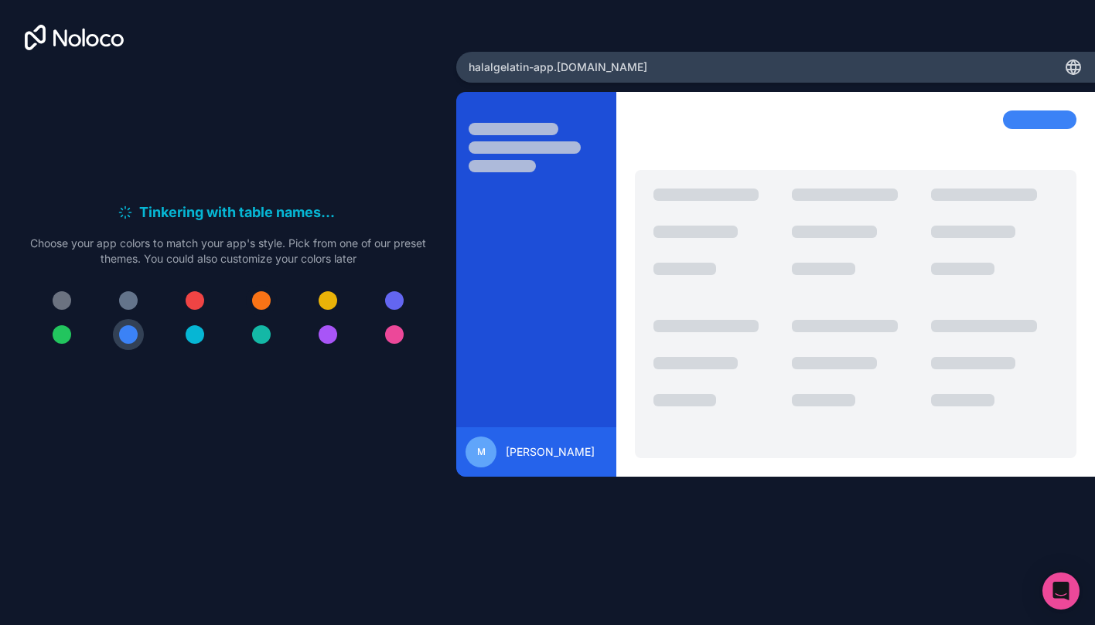
click at [264, 302] on div at bounding box center [261, 300] width 19 height 19
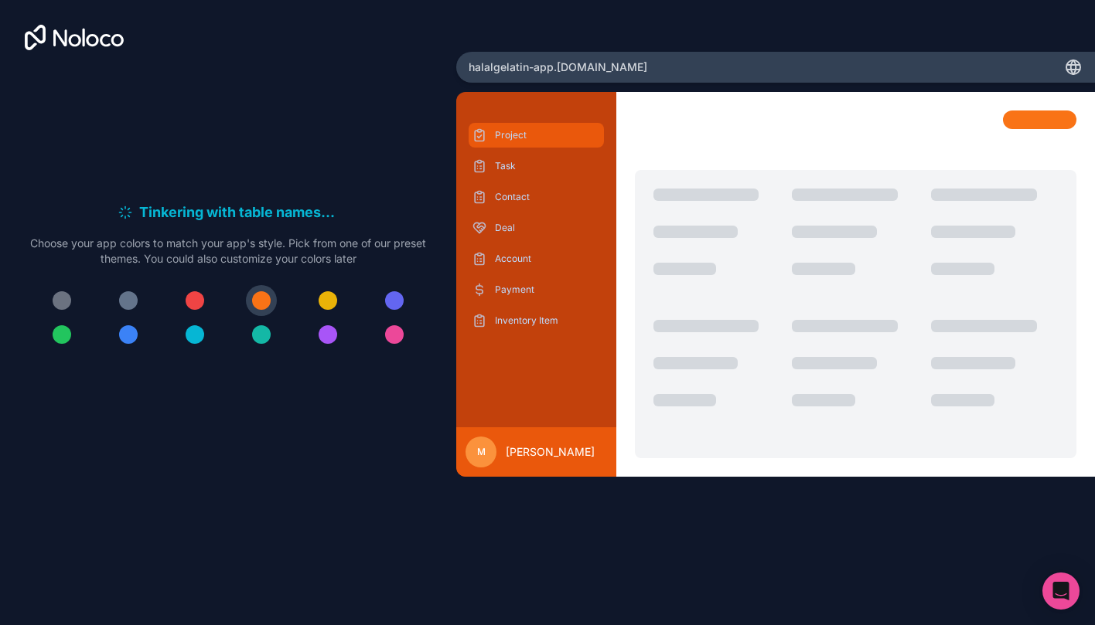
click at [542, 141] on p "Project" at bounding box center [548, 135] width 106 height 12
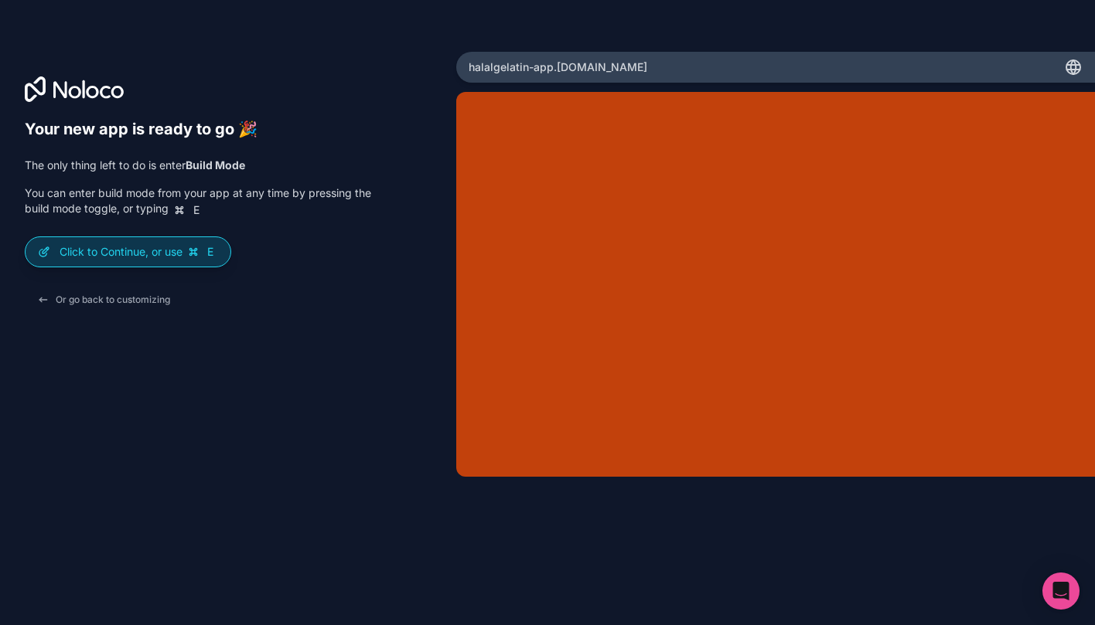
click at [158, 253] on p "Click to Continue, or use E" at bounding box center [139, 251] width 158 height 15
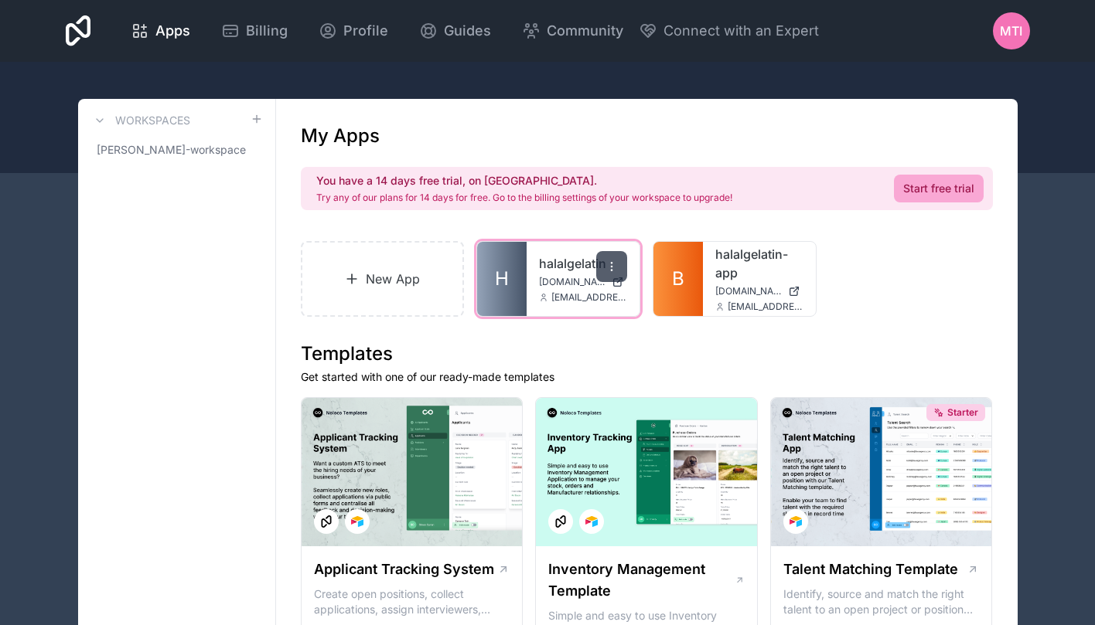
click at [615, 262] on icon at bounding box center [611, 267] width 12 height 12
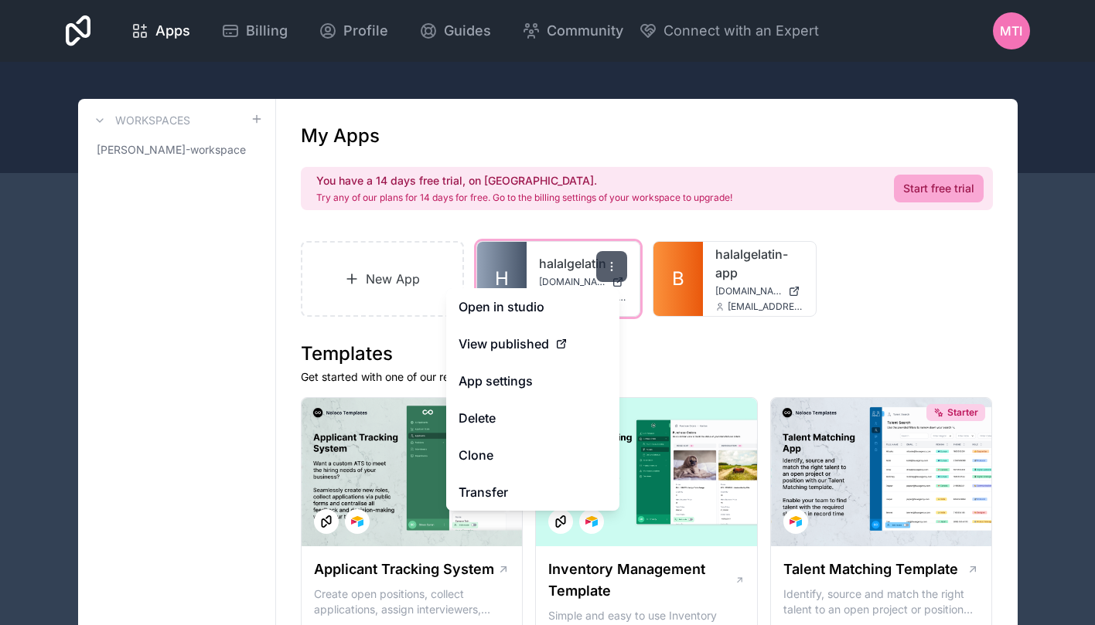
click at [615, 264] on icon at bounding box center [611, 267] width 12 height 12
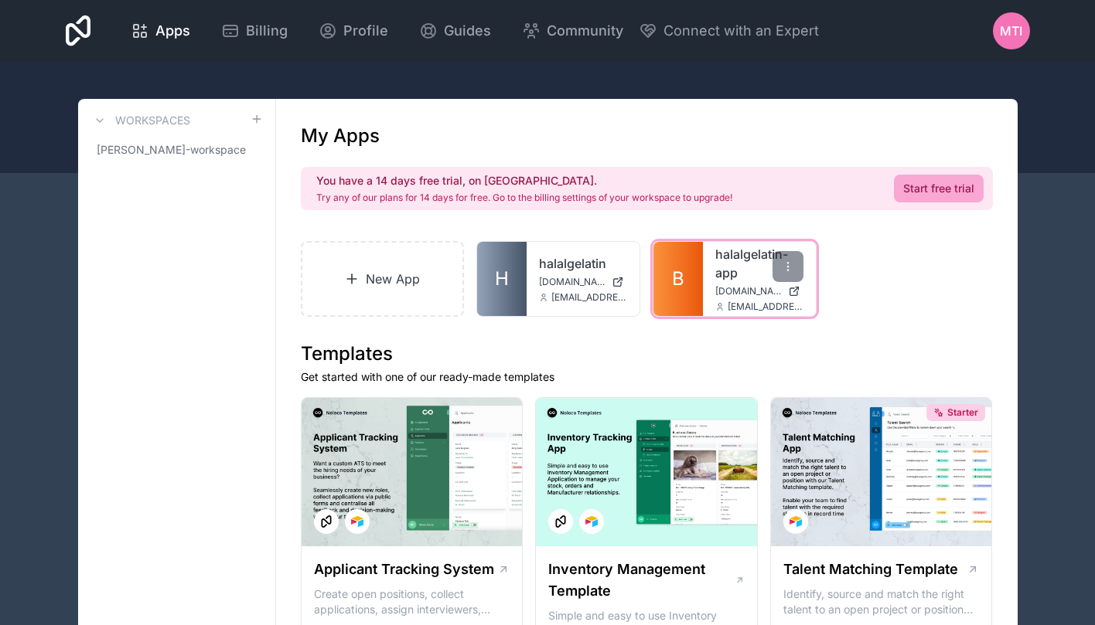
click at [683, 295] on link "B" at bounding box center [677, 279] width 49 height 74
